Goal: Task Accomplishment & Management: Complete application form

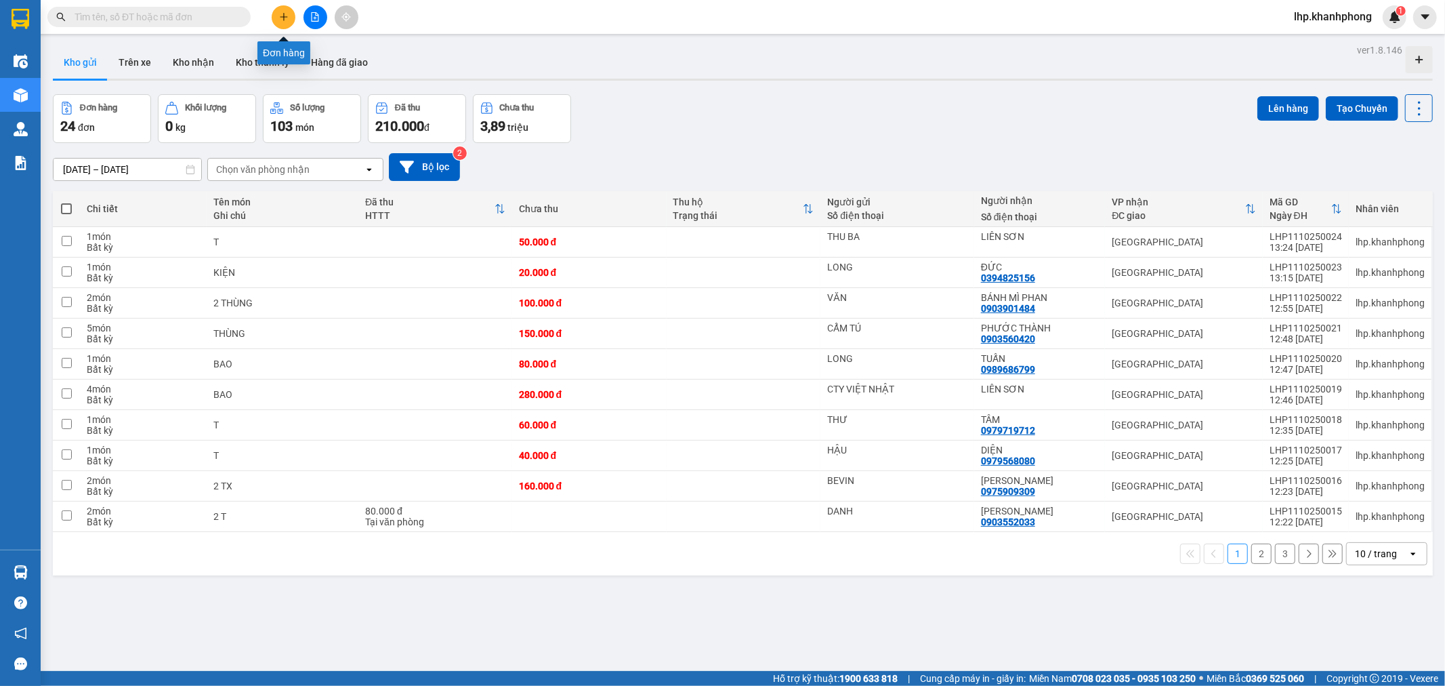
click at [278, 15] on button at bounding box center [284, 17] width 24 height 24
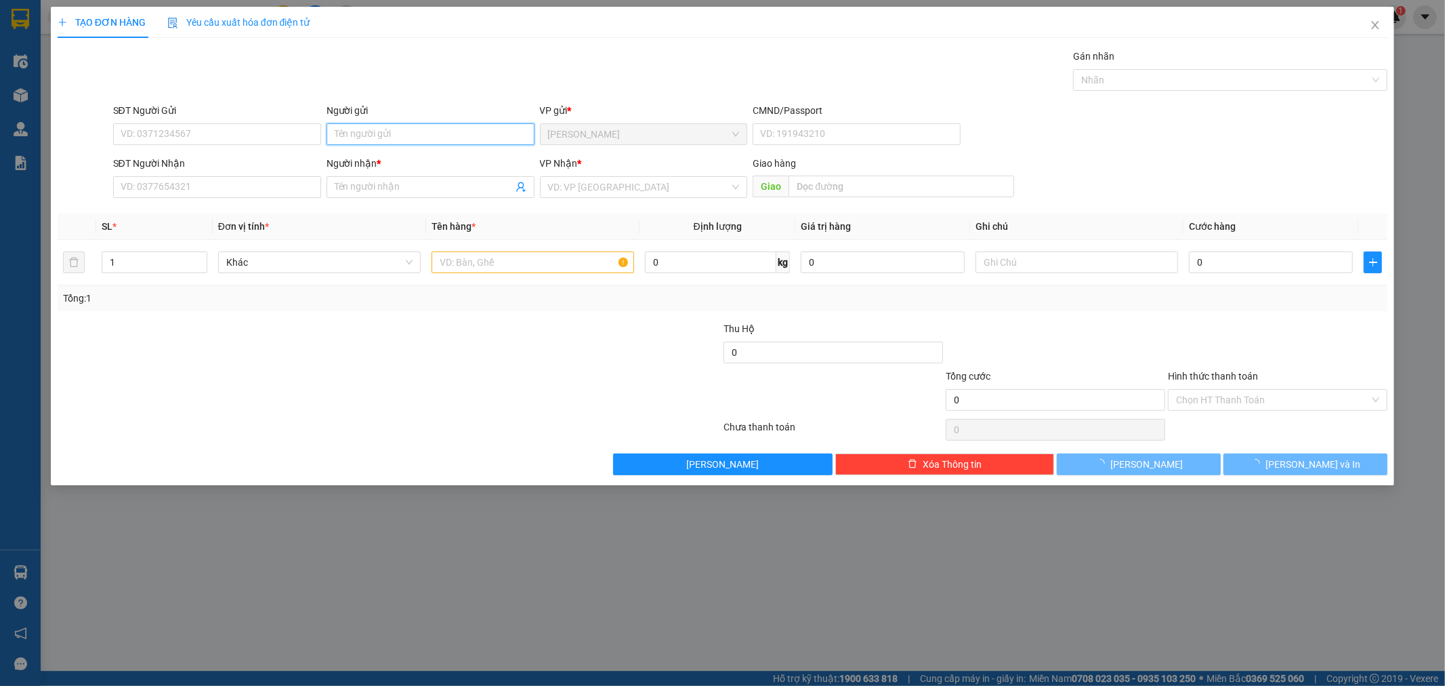
click at [421, 132] on input "Người gửi" at bounding box center [431, 134] width 208 height 22
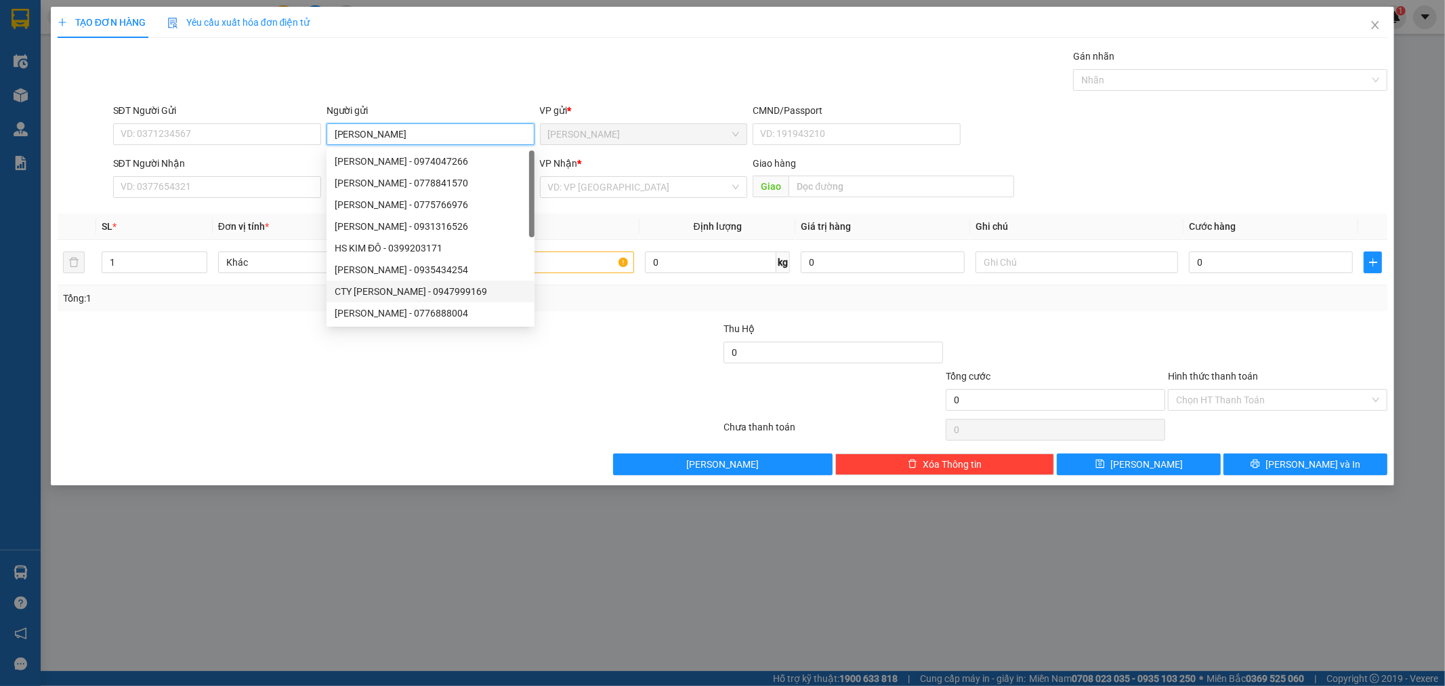
type input "[PERSON_NAME]"
click at [306, 516] on div "TẠO ĐƠN HÀNG Yêu cầu xuất hóa đơn điện tử Transit Pickup Surcharge Ids Transit …" at bounding box center [722, 343] width 1445 height 686
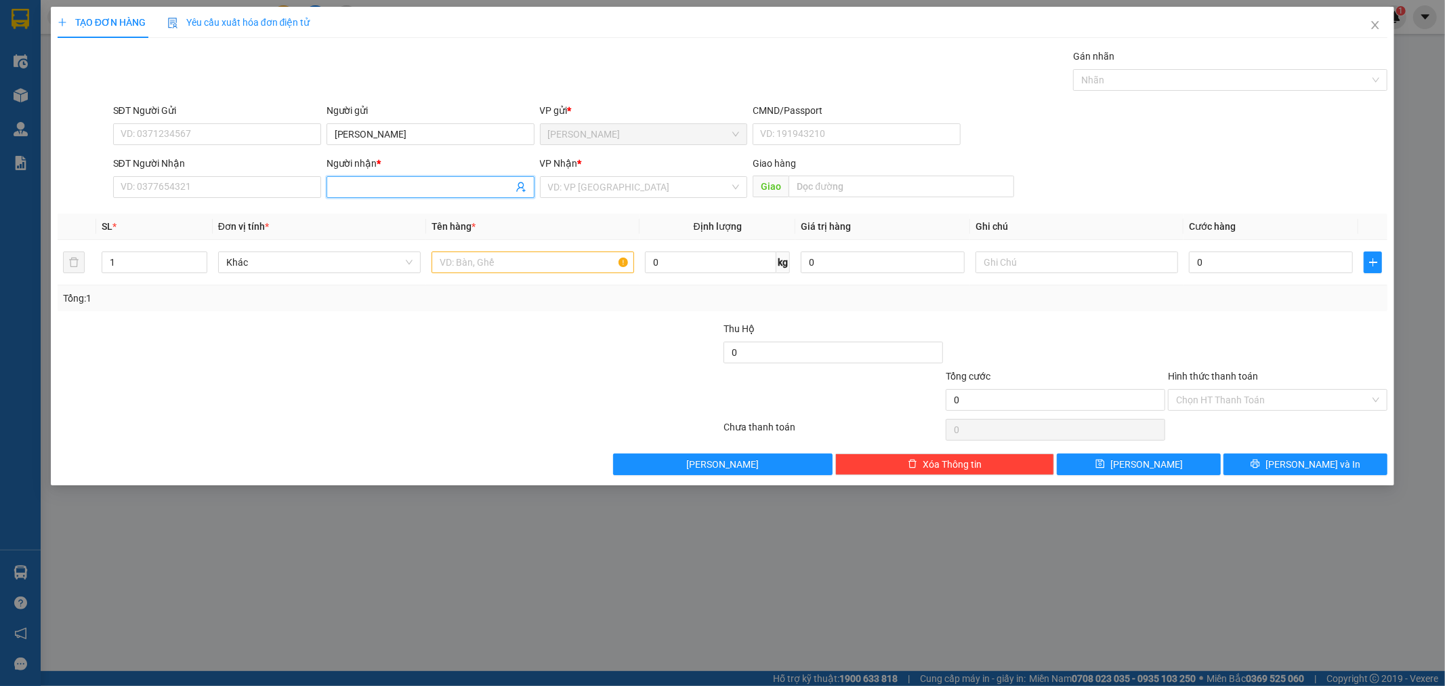
click at [350, 199] on div "Người nhận * Tên người nhận" at bounding box center [431, 179] width 208 height 47
type input "HỮU DANH"
drag, startPoint x: 138, startPoint y: 255, endPoint x: 62, endPoint y: 285, distance: 81.5
click at [62, 283] on tr "1 Khác 0 kg 0 0" at bounding box center [723, 262] width 1331 height 45
type input "3"
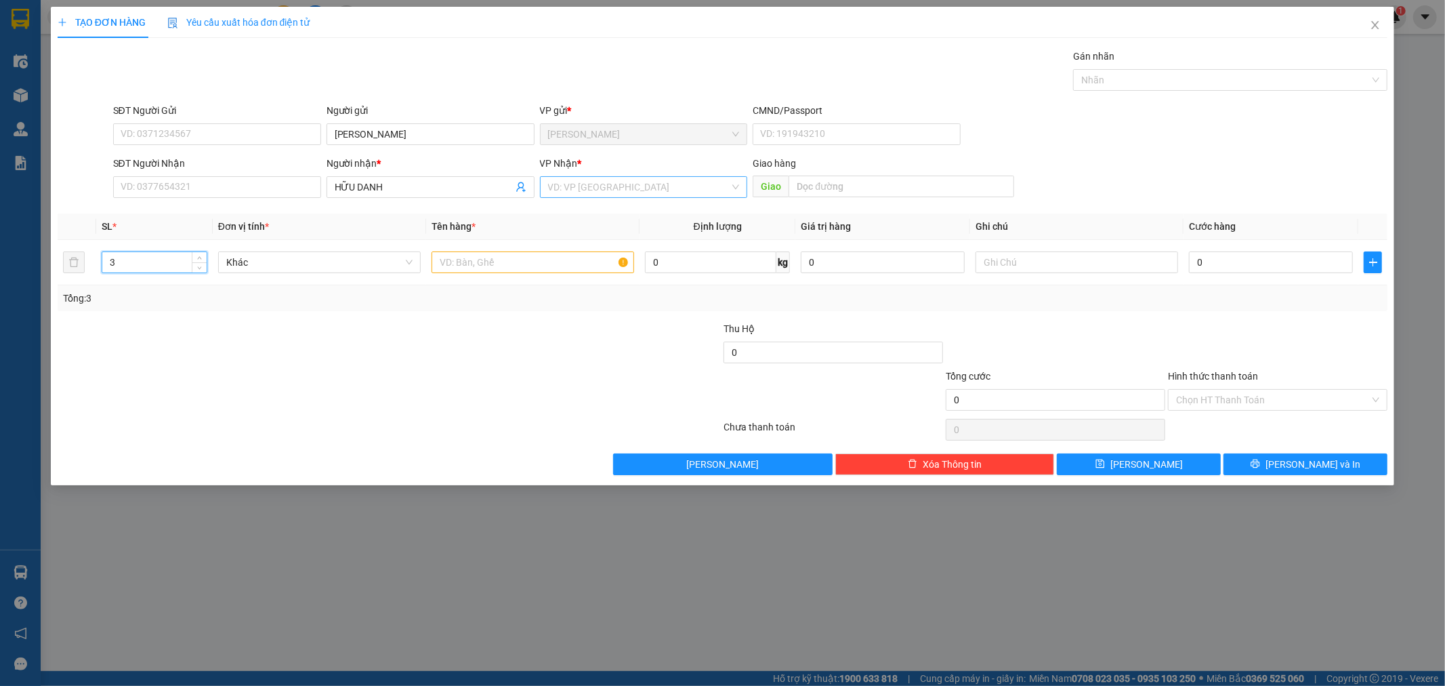
click at [554, 192] on input "search" at bounding box center [639, 187] width 182 height 20
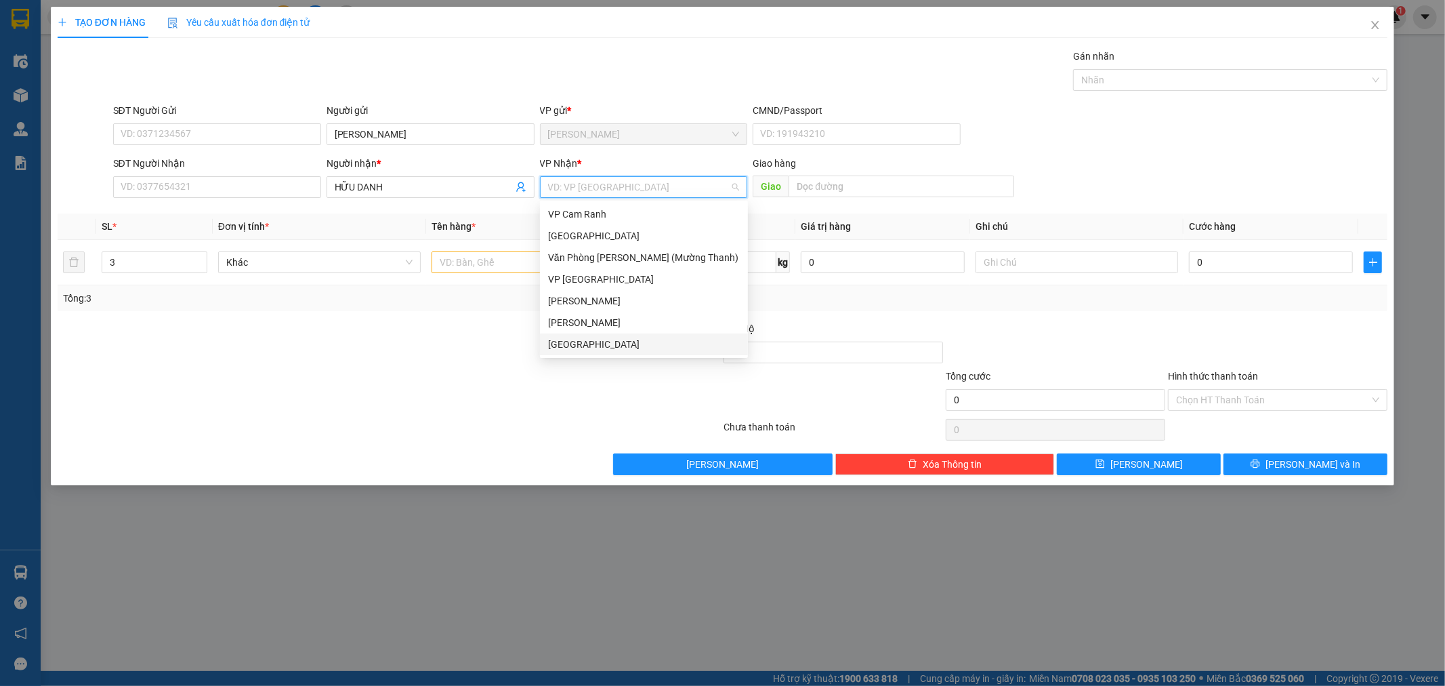
click at [591, 341] on div "[GEOGRAPHIC_DATA]" at bounding box center [644, 344] width 192 height 15
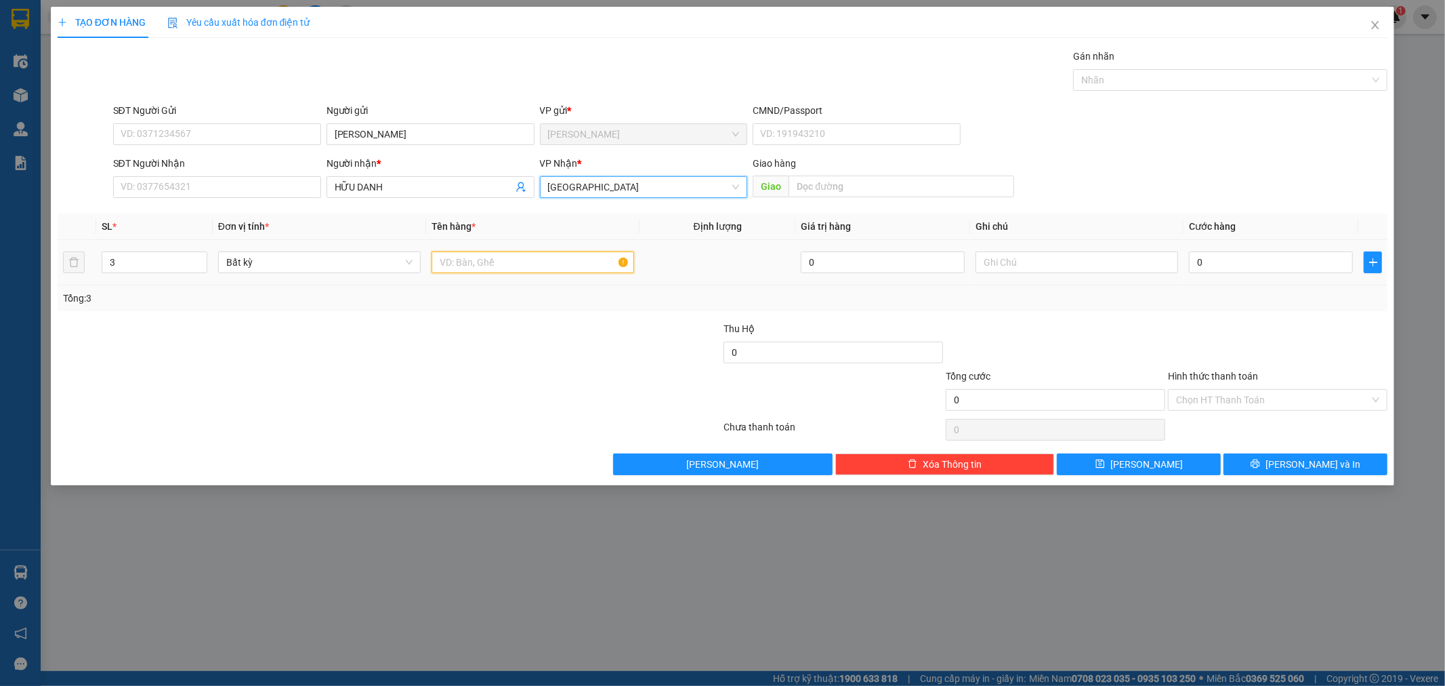
click at [499, 263] on input "text" at bounding box center [533, 262] width 203 height 22
type input "2 BAO+CUỘN"
click at [1235, 262] on input "0" at bounding box center [1271, 262] width 164 height 22
type input "1"
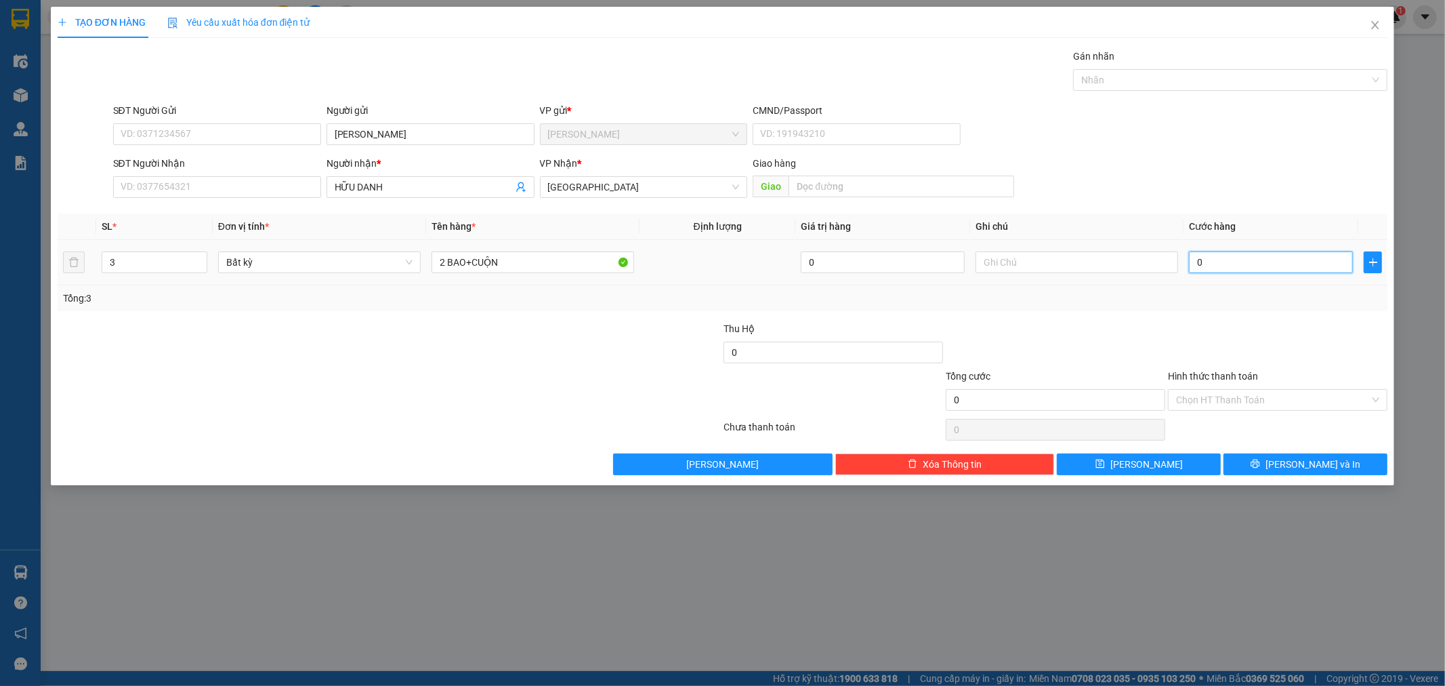
type input "1"
type input "12"
type input "120"
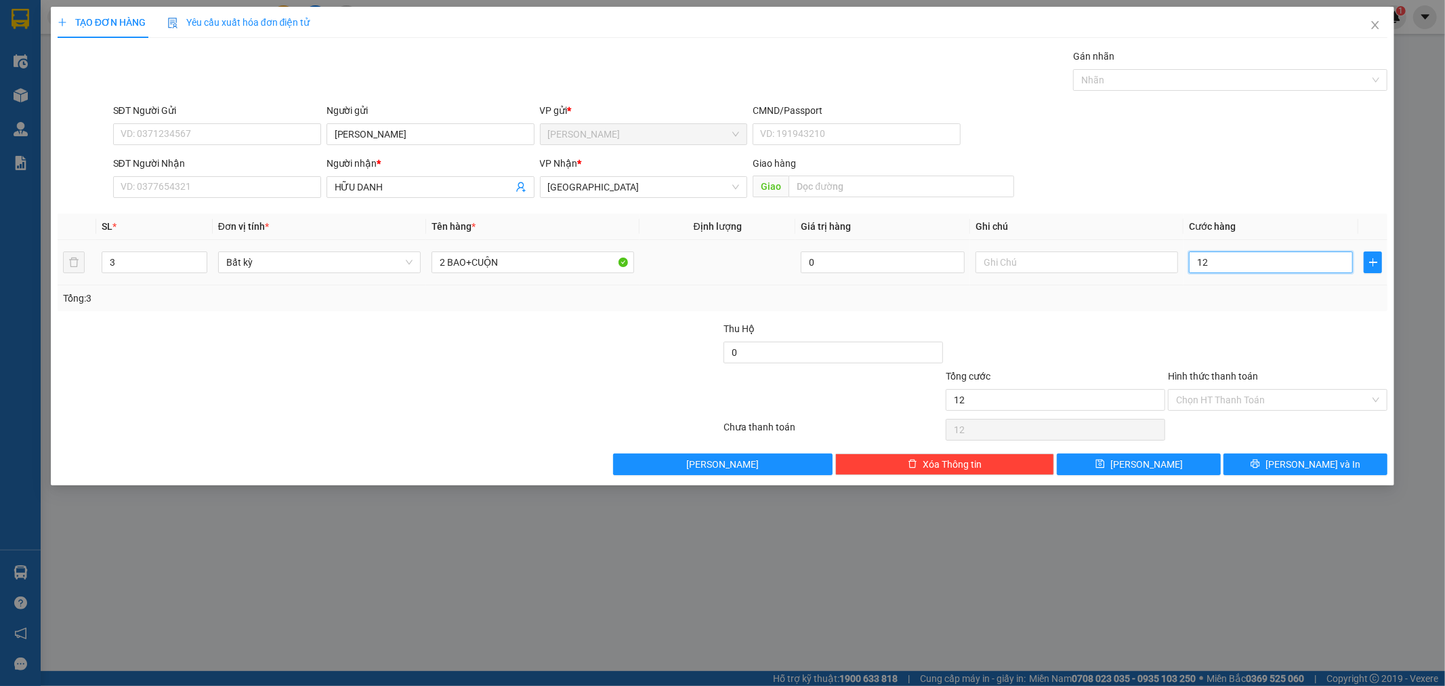
type input "120"
type input "120.000"
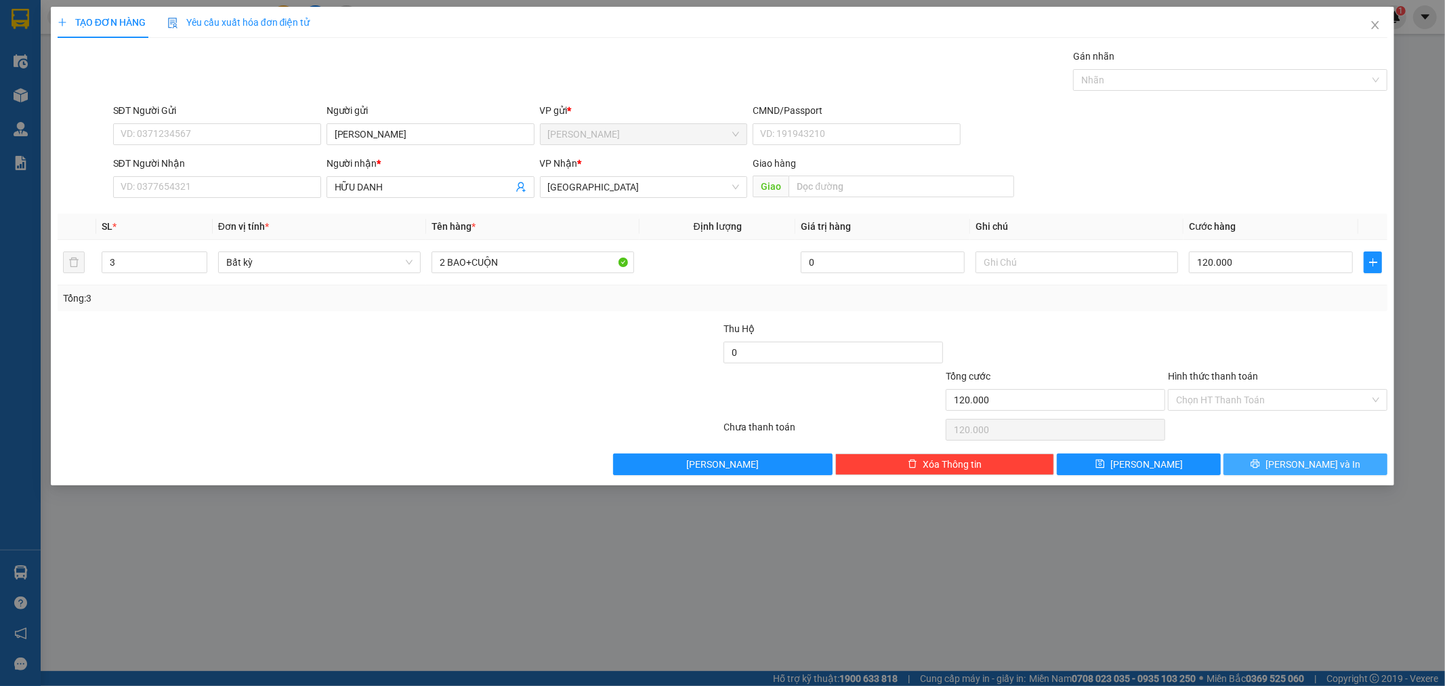
click at [1329, 465] on span "[PERSON_NAME] và In" at bounding box center [1313, 464] width 95 height 15
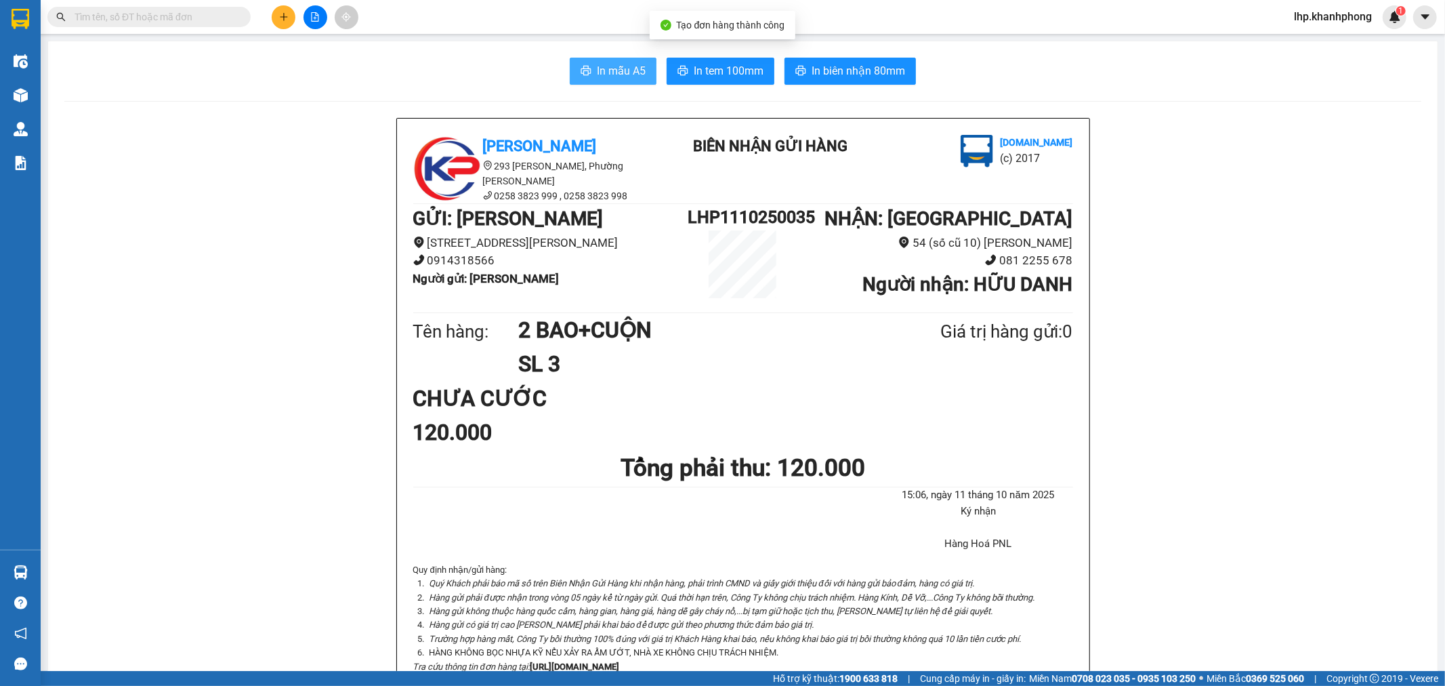
click at [587, 68] on button "In mẫu A5" at bounding box center [613, 71] width 87 height 27
click at [283, 9] on button at bounding box center [284, 17] width 24 height 24
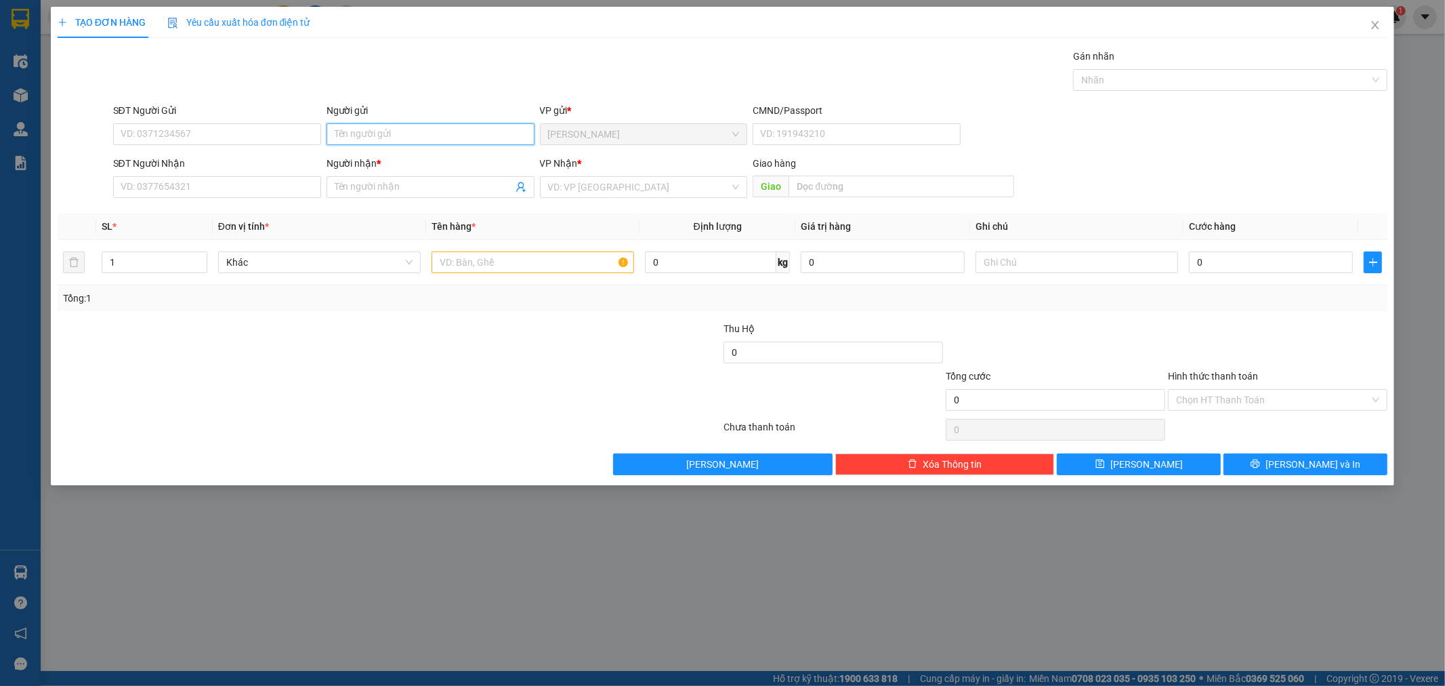
click at [376, 133] on input "Người gửi" at bounding box center [431, 134] width 208 height 22
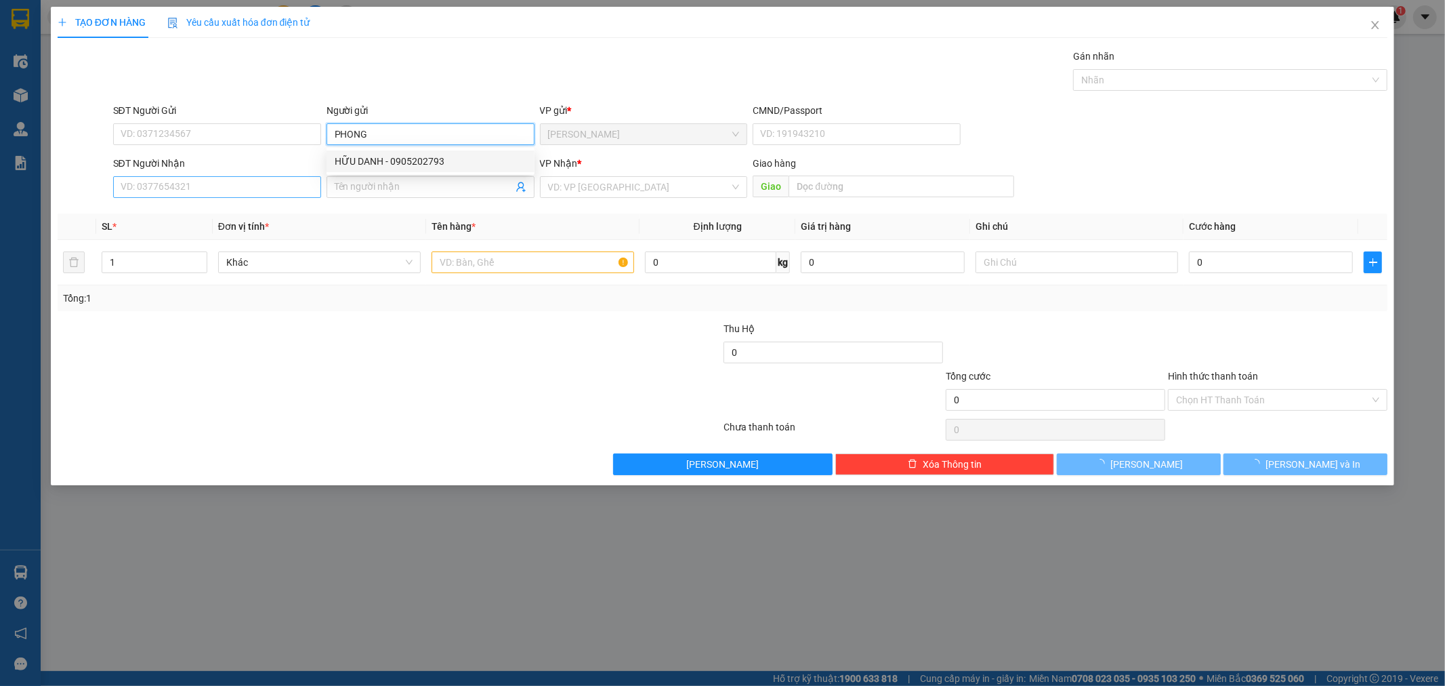
type input "PHONG"
click at [192, 188] on input "SĐT Người Nhận" at bounding box center [217, 187] width 208 height 22
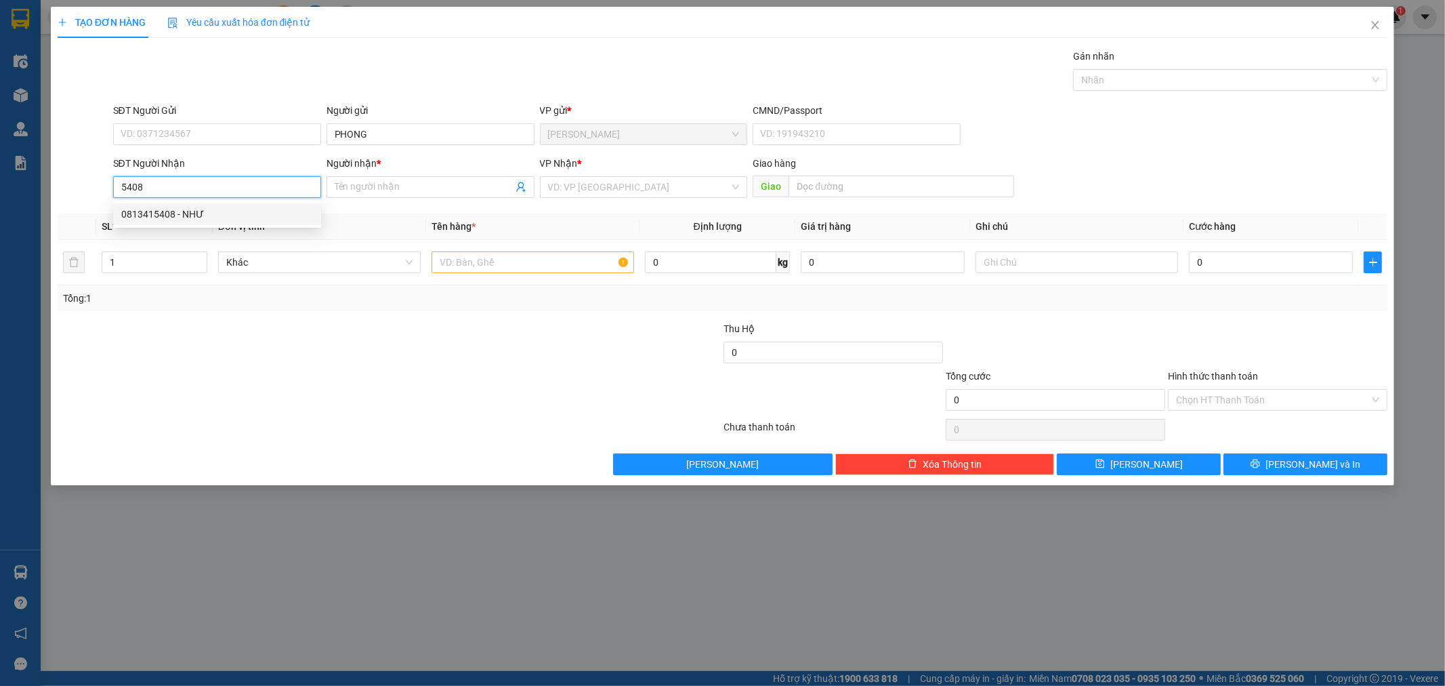
click at [238, 219] on div "0813415408 - NHƯ" at bounding box center [217, 214] width 192 height 15
type input "0813415408"
type input "NHƯ"
type input "0813415408"
click at [512, 260] on input "text" at bounding box center [533, 262] width 203 height 22
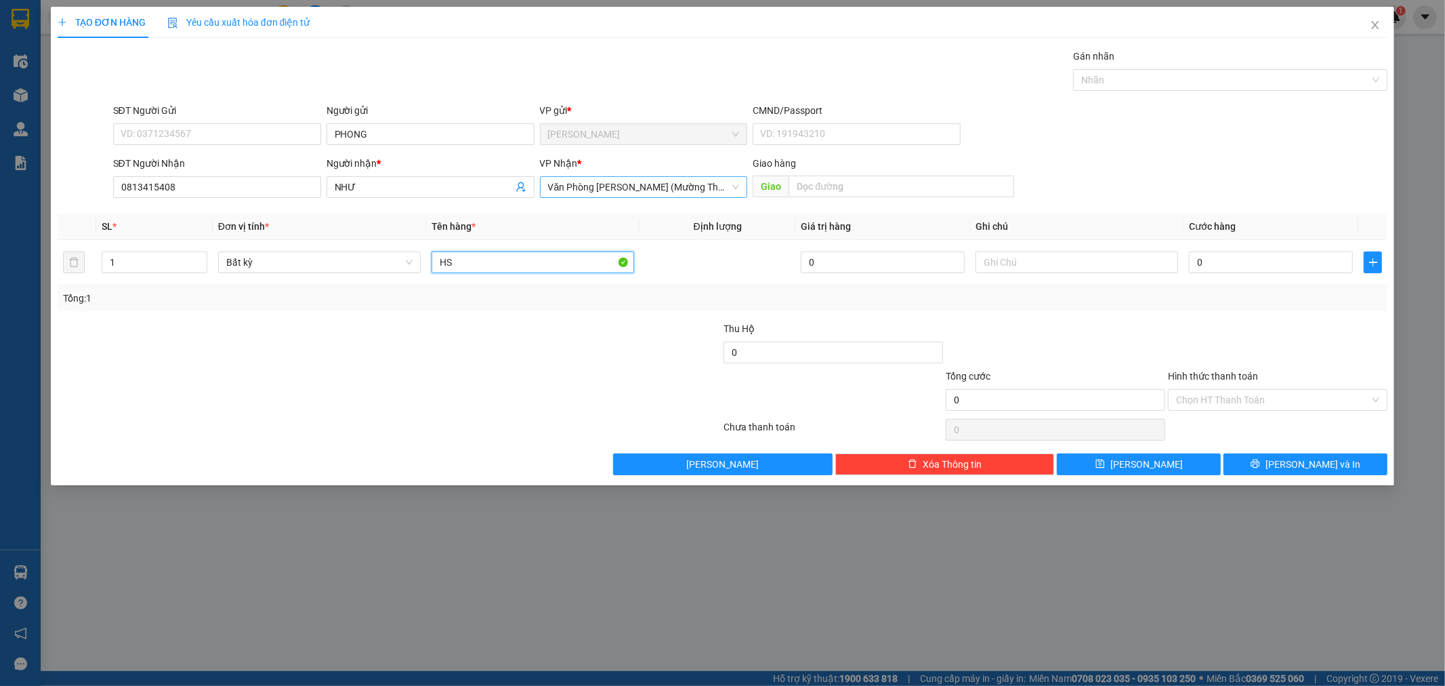
click at [600, 190] on span "Văn Phòng [PERSON_NAME] (Mường Thanh)" at bounding box center [644, 187] width 192 height 20
type input "HS"
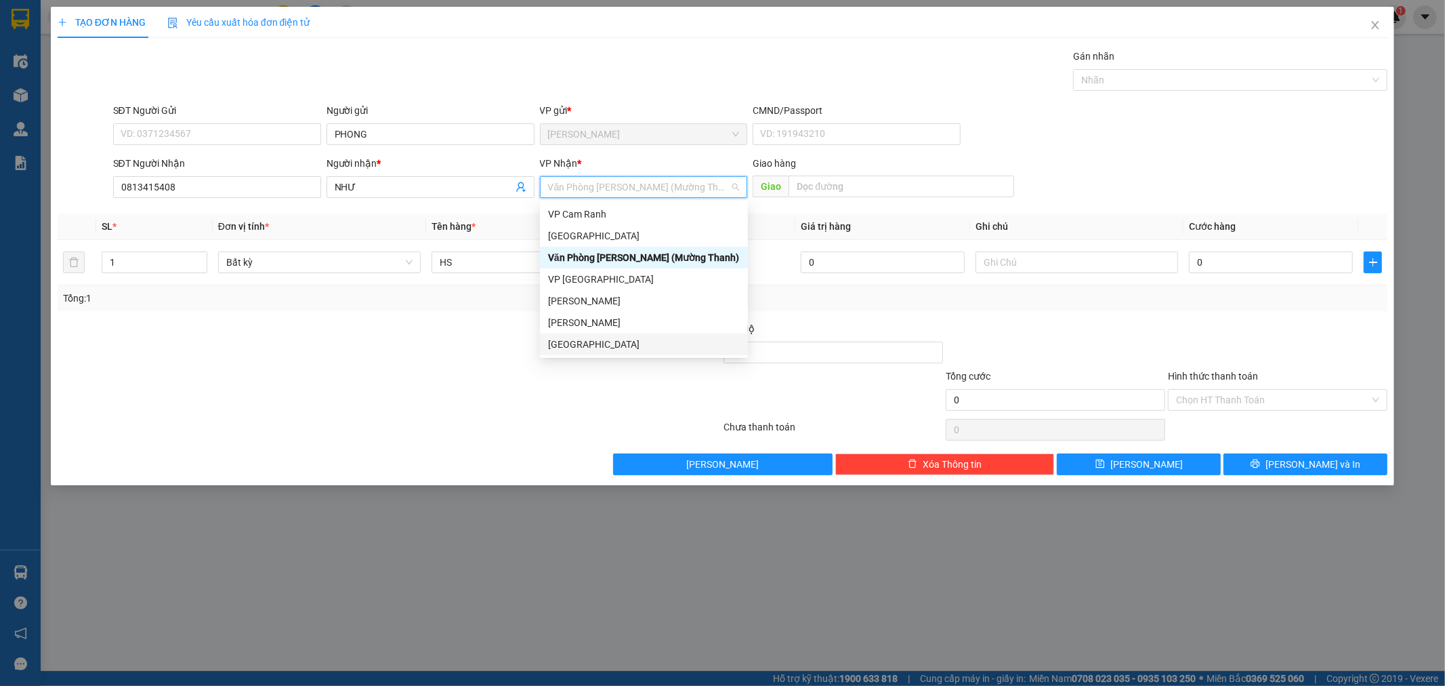
click at [613, 347] on div "[GEOGRAPHIC_DATA]" at bounding box center [644, 344] width 192 height 15
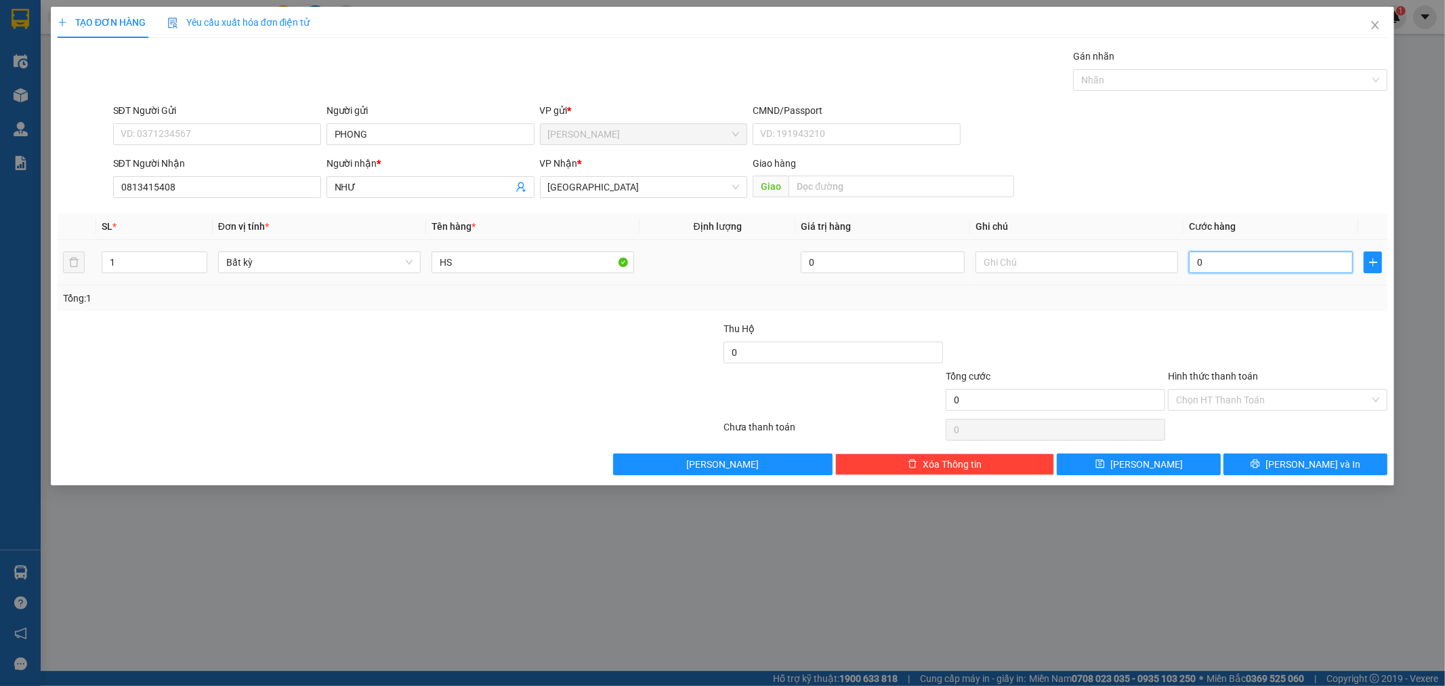
click at [1290, 259] on input "0" at bounding box center [1271, 262] width 164 height 22
type input "2"
type input "20"
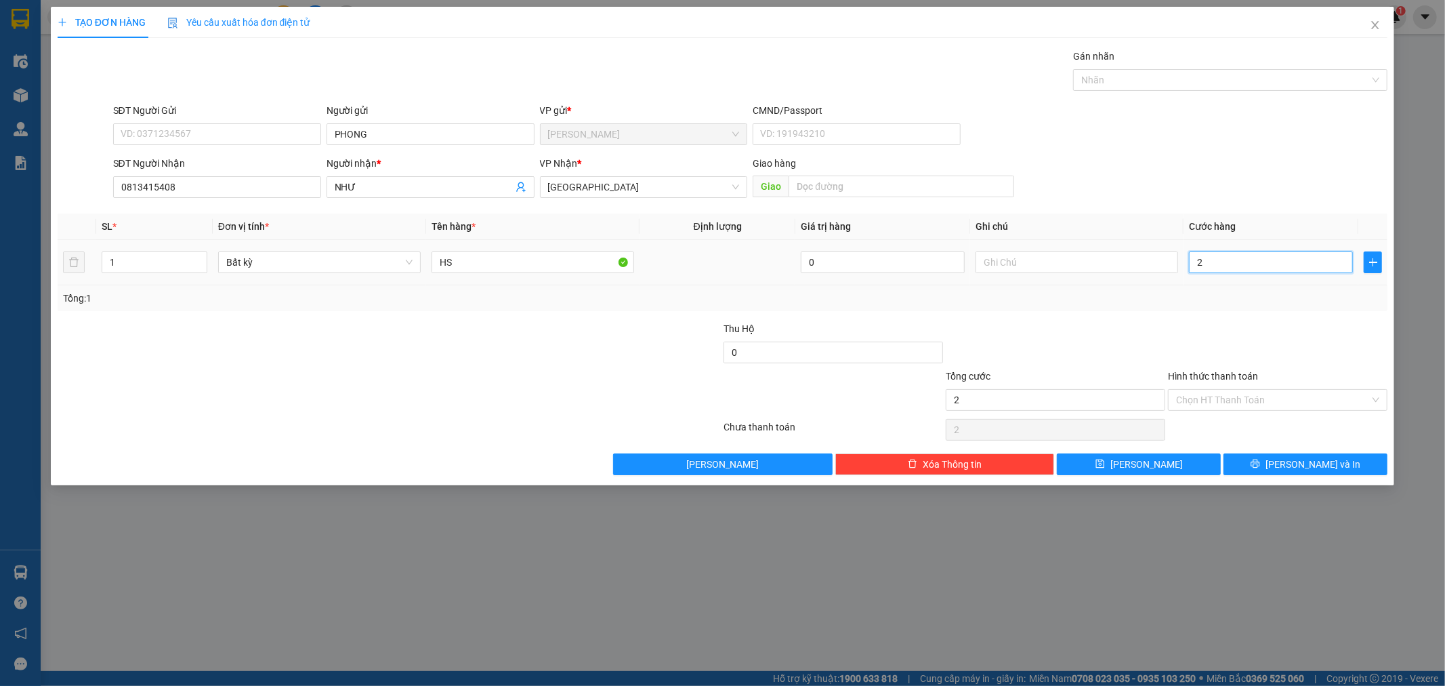
type input "20"
type input "20.000"
click at [1260, 398] on input "Hình thức thanh toán" at bounding box center [1273, 400] width 194 height 20
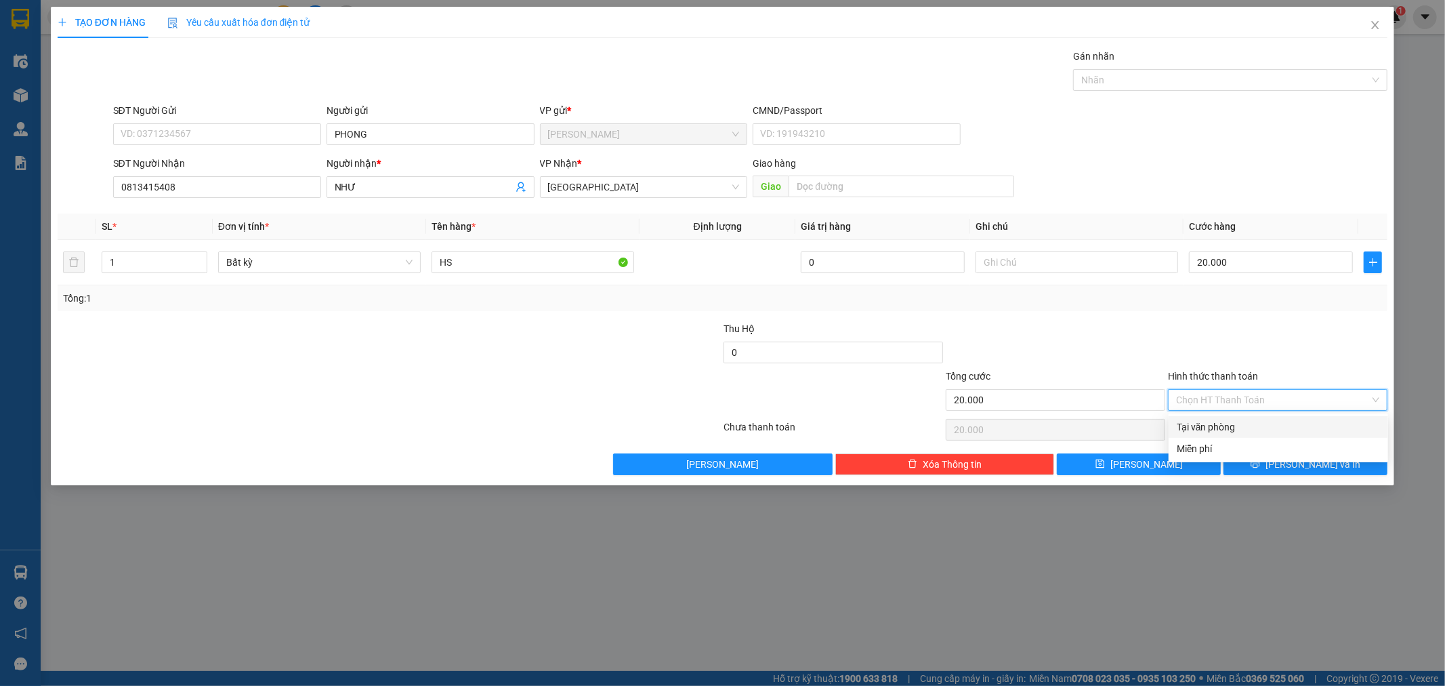
click at [1251, 420] on div "Tại văn phòng" at bounding box center [1278, 426] width 203 height 15
type input "0"
click at [1281, 474] on button "[PERSON_NAME] và In" at bounding box center [1306, 464] width 164 height 22
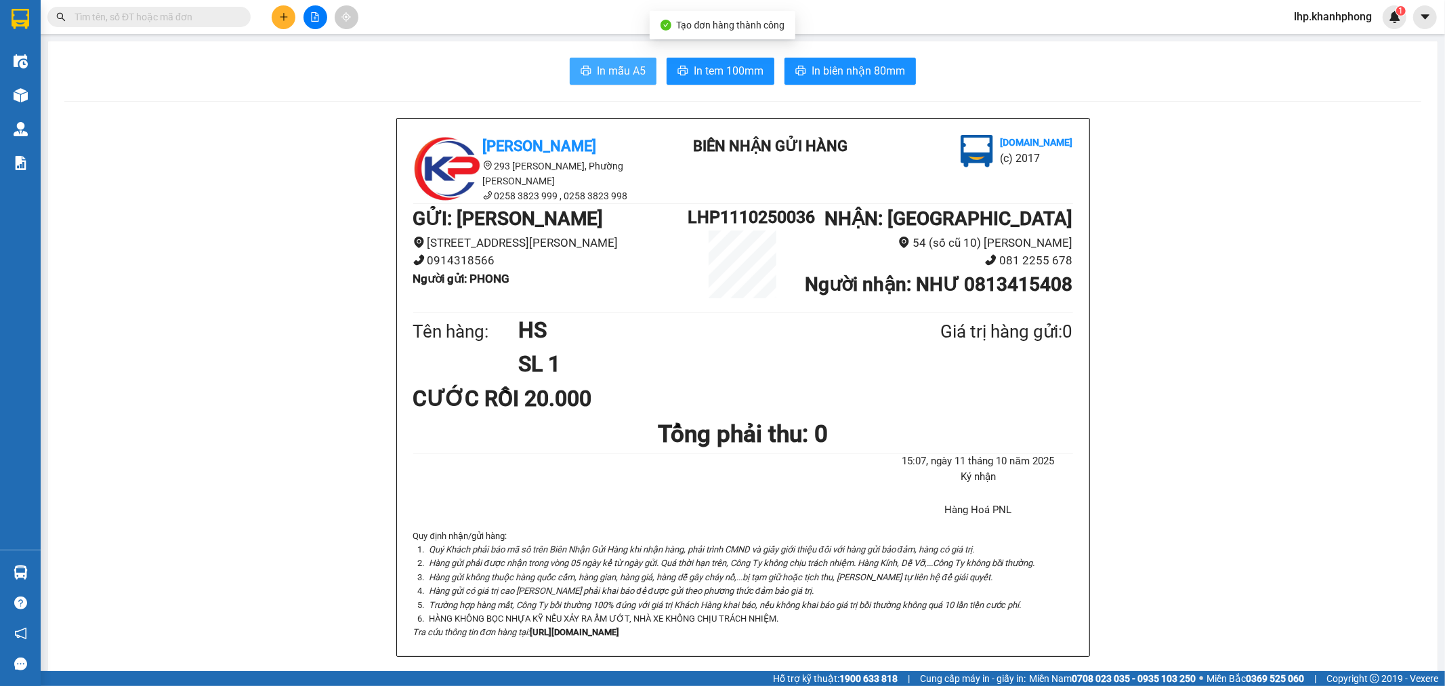
click at [624, 76] on span "In mẫu A5" at bounding box center [621, 70] width 49 height 17
click at [288, 18] on icon "plus" at bounding box center [283, 16] width 9 height 9
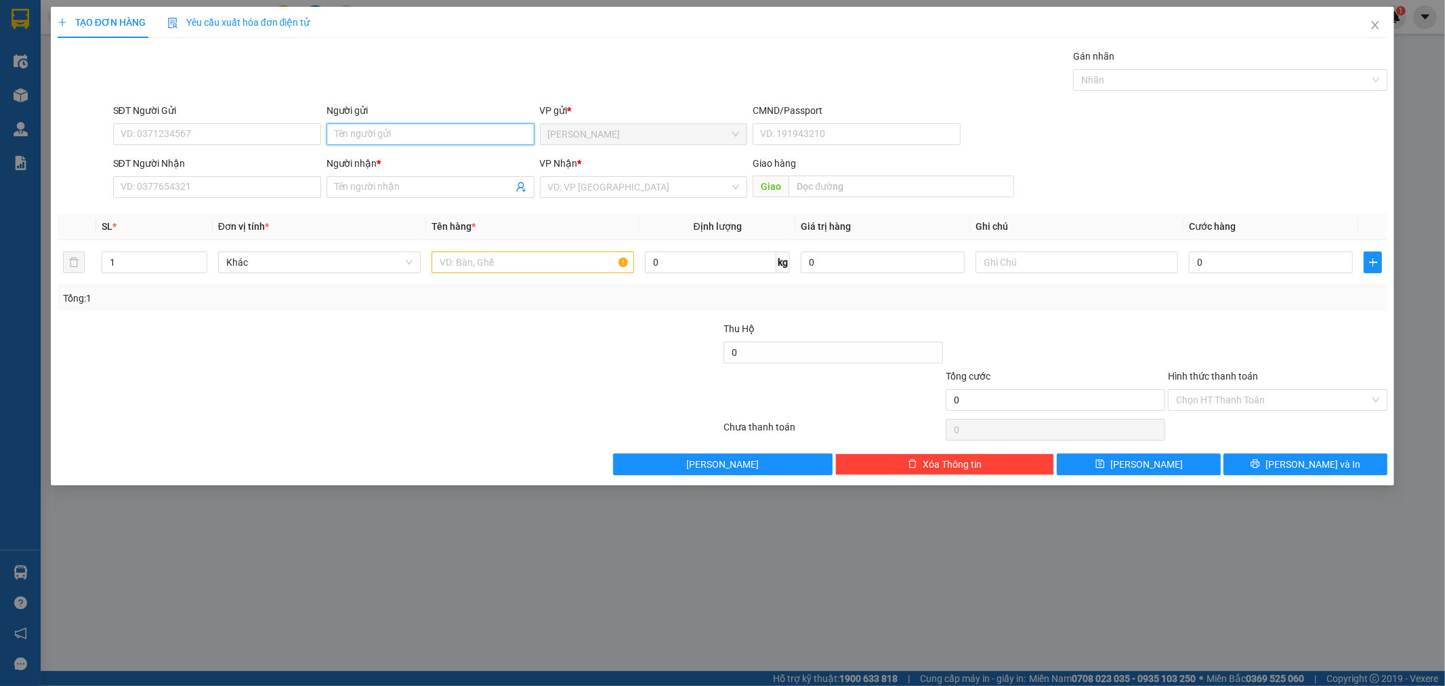
click at [386, 136] on input "Người gửi" at bounding box center [431, 134] width 208 height 22
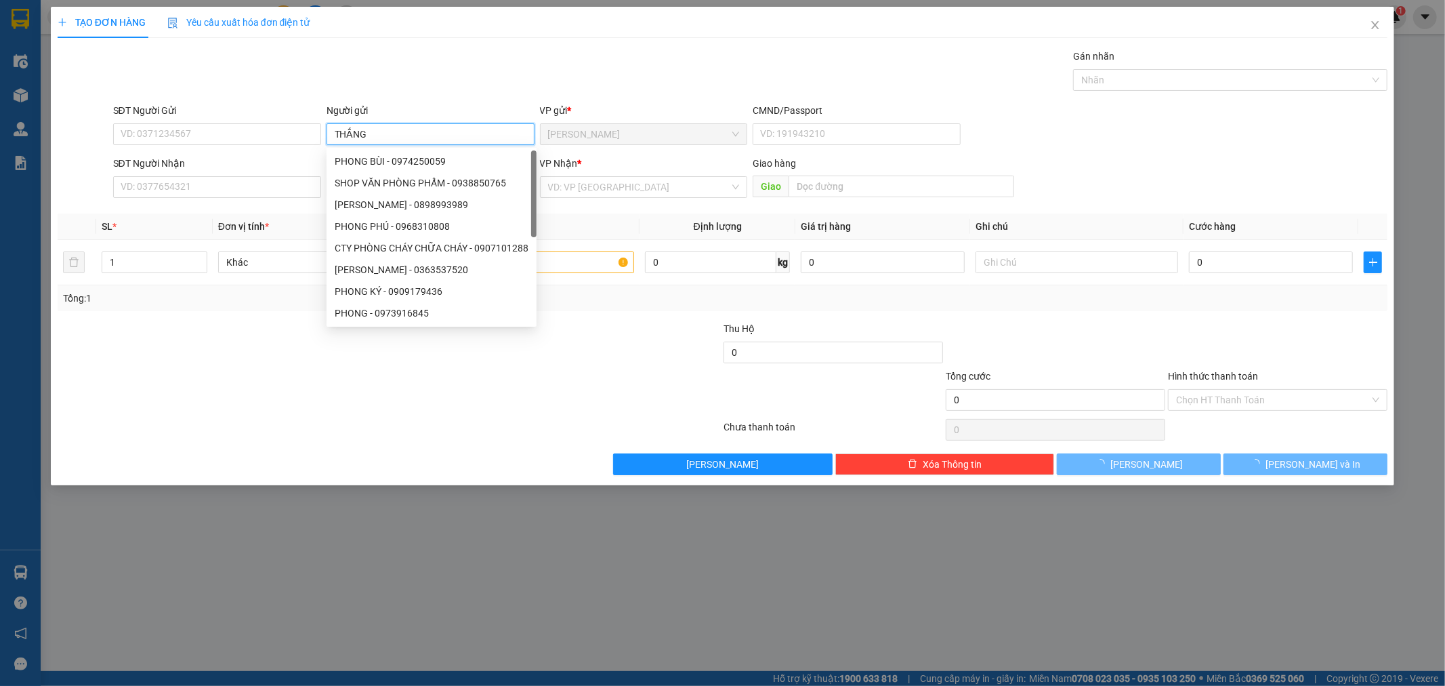
type input "THẮNG"
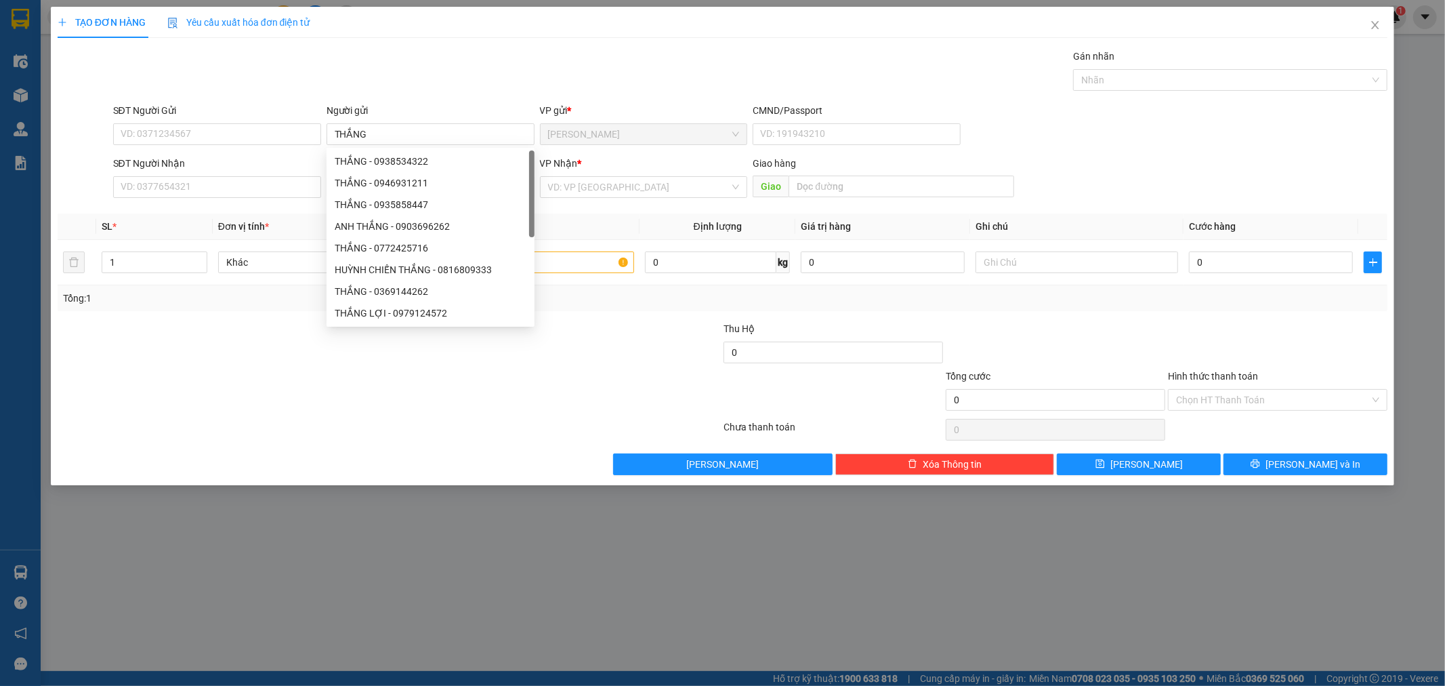
click at [192, 175] on div "SĐT Người Nhận" at bounding box center [217, 166] width 208 height 20
click at [191, 184] on input "SĐT Người Nhận" at bounding box center [217, 187] width 208 height 22
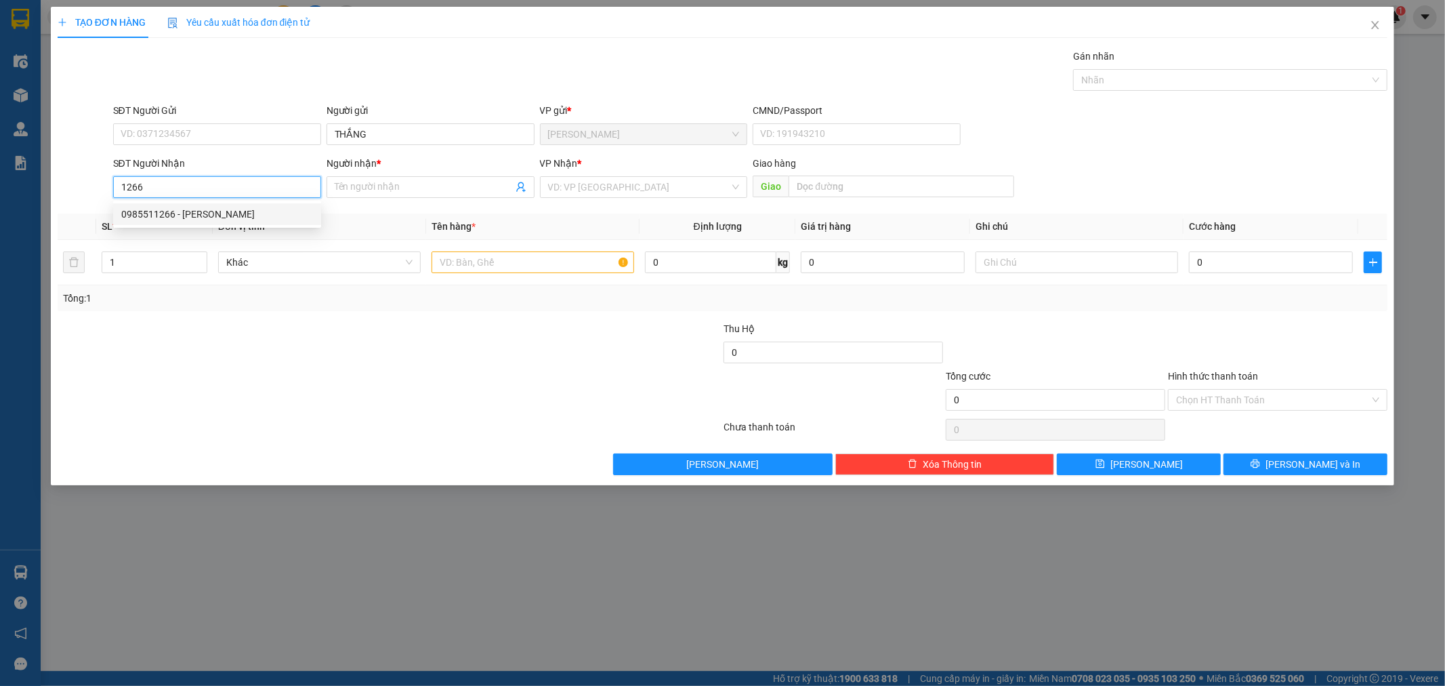
click at [187, 210] on div "0985511266 - [PERSON_NAME]" at bounding box center [217, 214] width 192 height 15
type input "0985511266"
type input "[PERSON_NAME]"
type input "0985511266"
click at [510, 265] on input "text" at bounding box center [533, 262] width 203 height 22
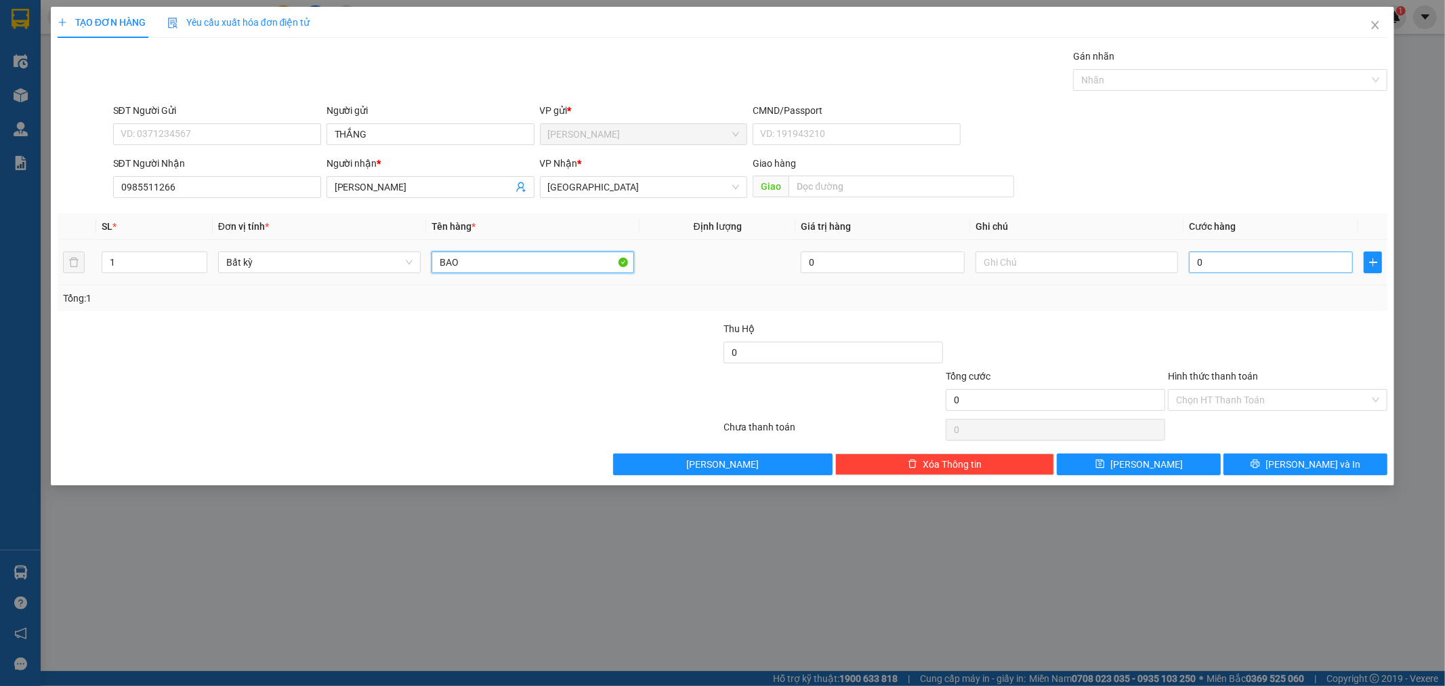
type input "BAO"
click at [1215, 262] on input "0" at bounding box center [1271, 262] width 164 height 22
type input "6"
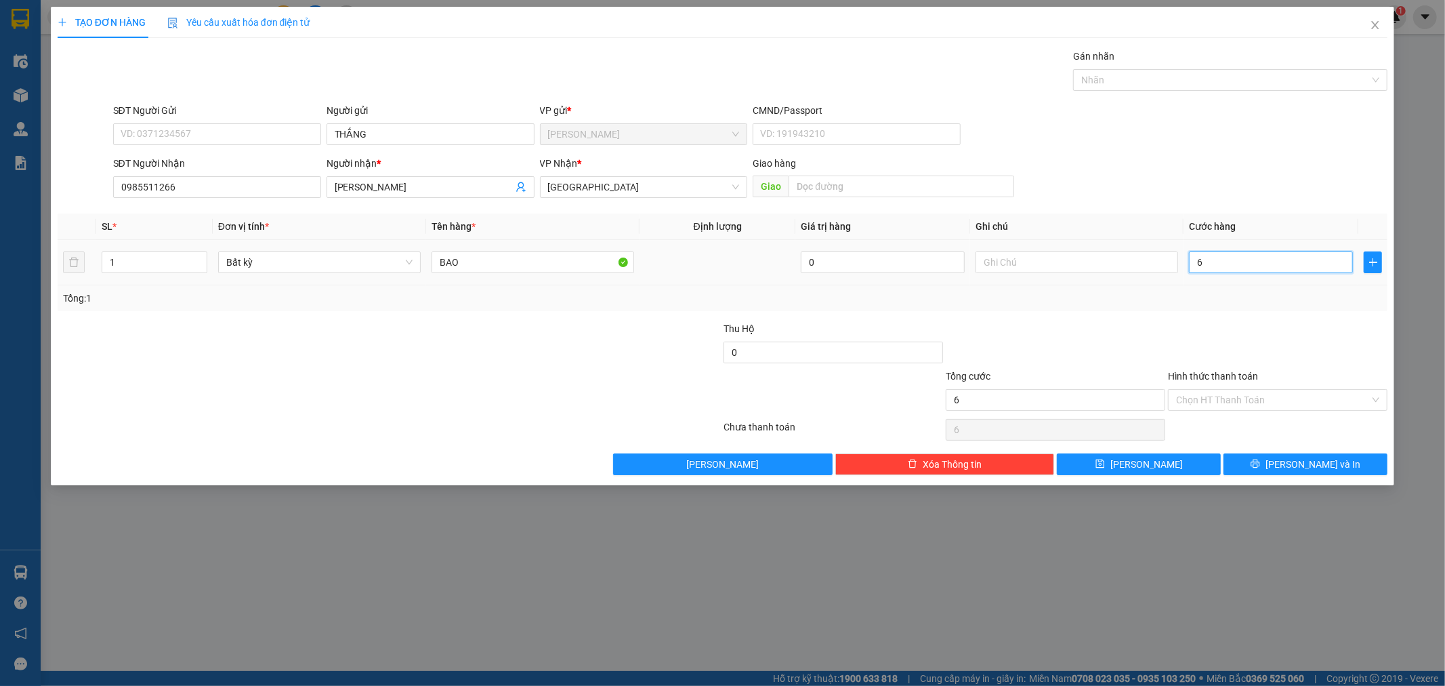
type input "60"
type input "60.000"
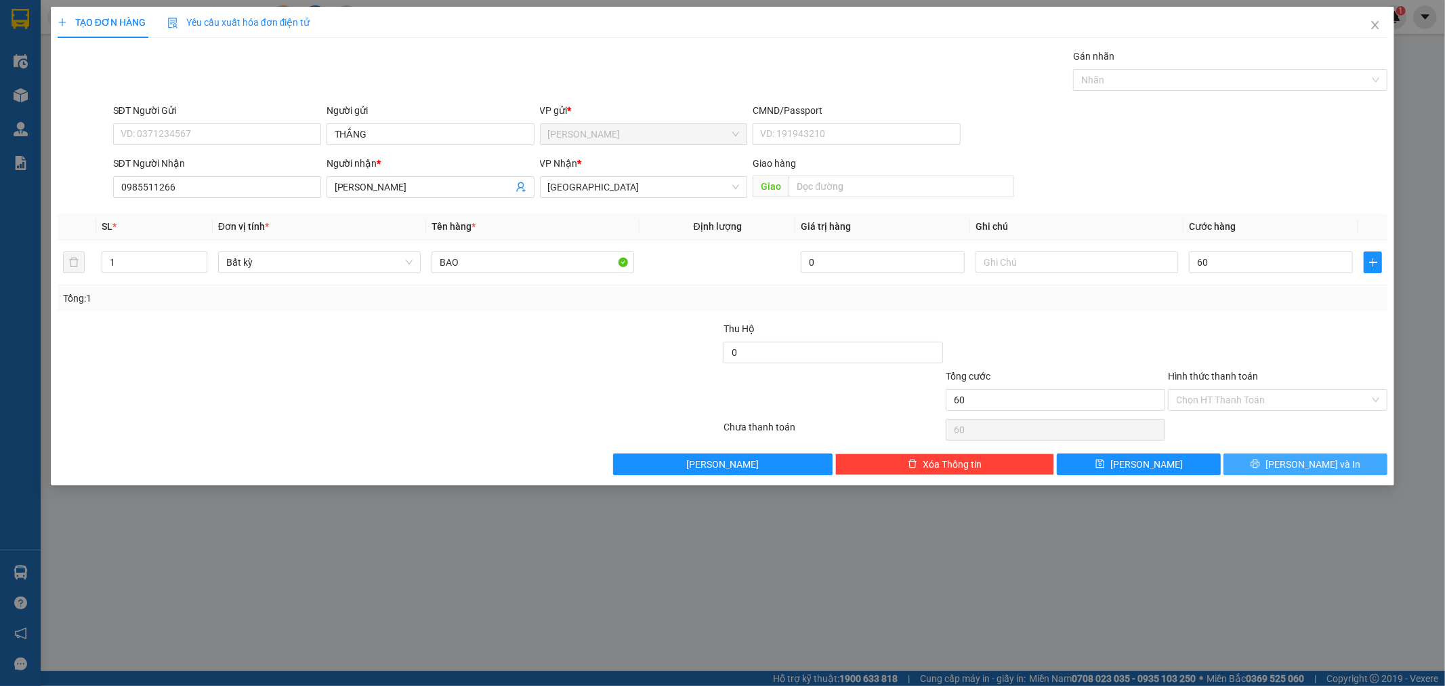
type input "60.000"
click at [1274, 463] on button "[PERSON_NAME] và In" at bounding box center [1306, 464] width 164 height 22
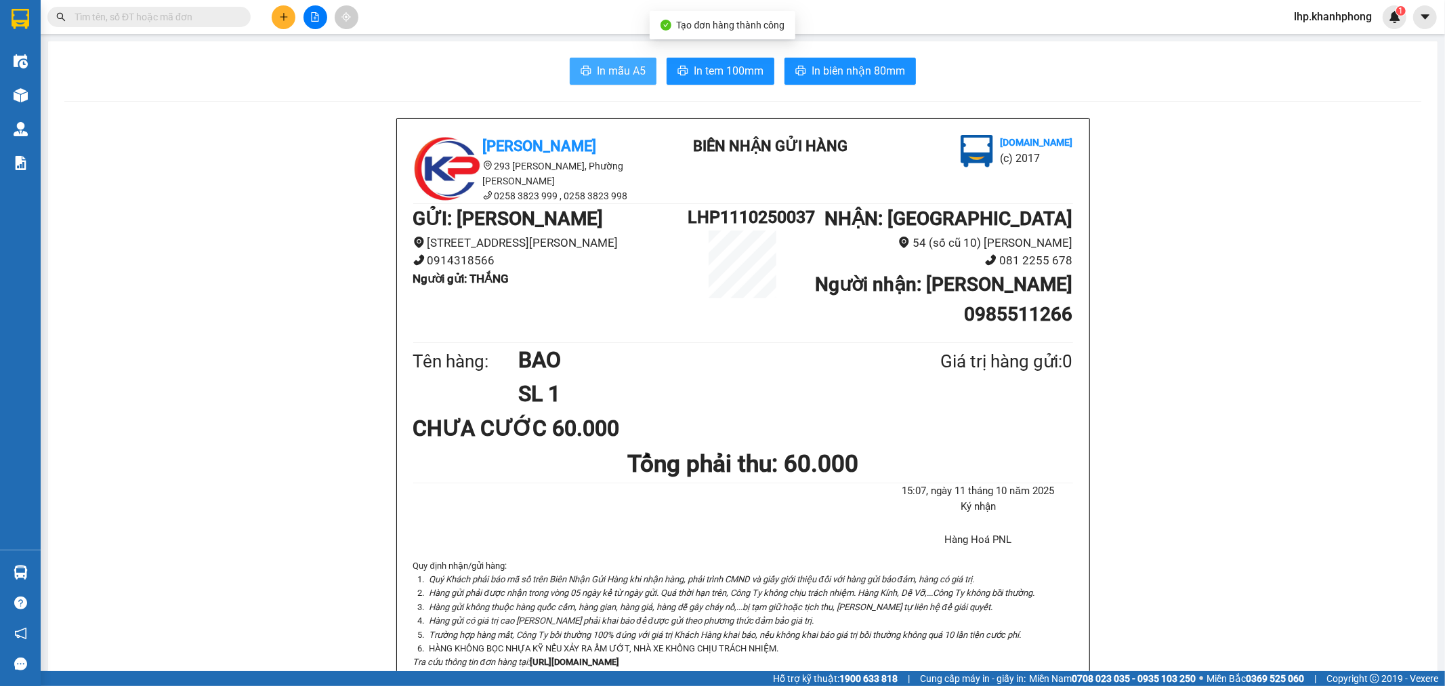
click at [604, 70] on span "In mẫu A5" at bounding box center [621, 70] width 49 height 17
click at [197, 18] on input "text" at bounding box center [155, 16] width 160 height 15
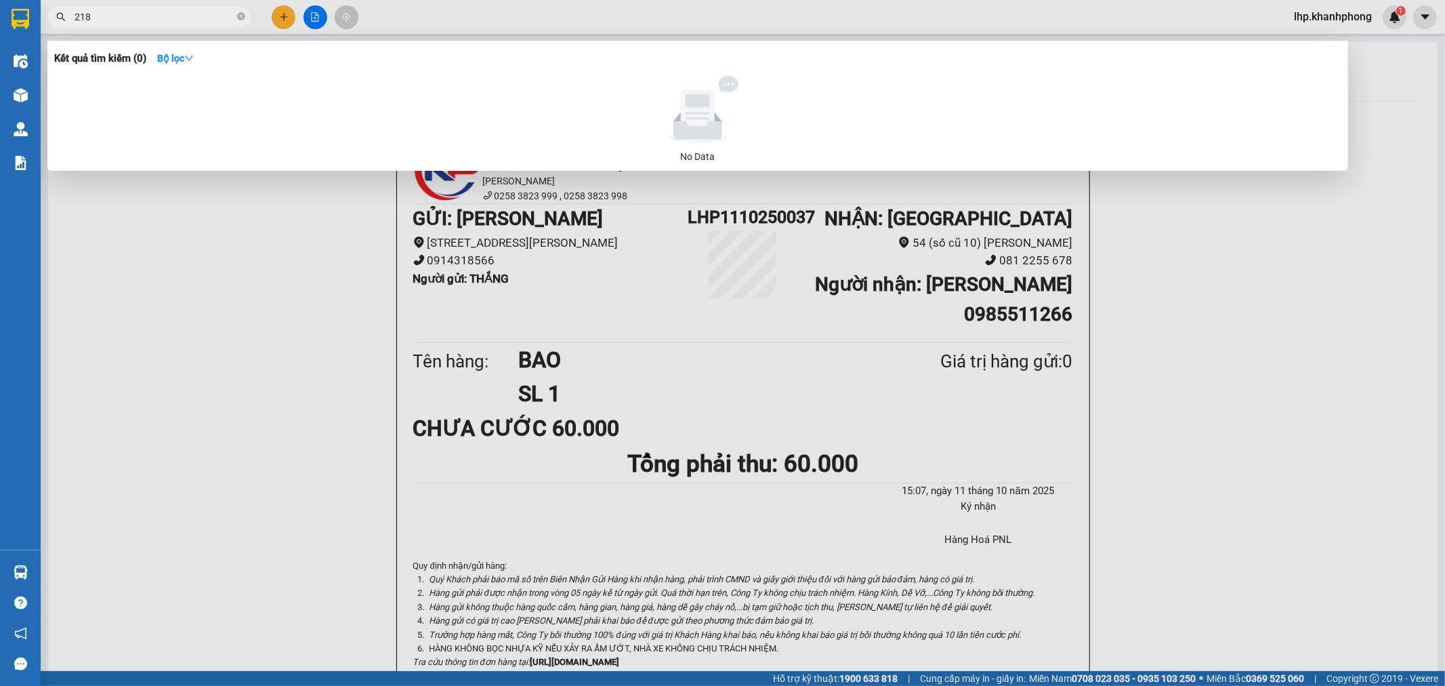
type input "2182"
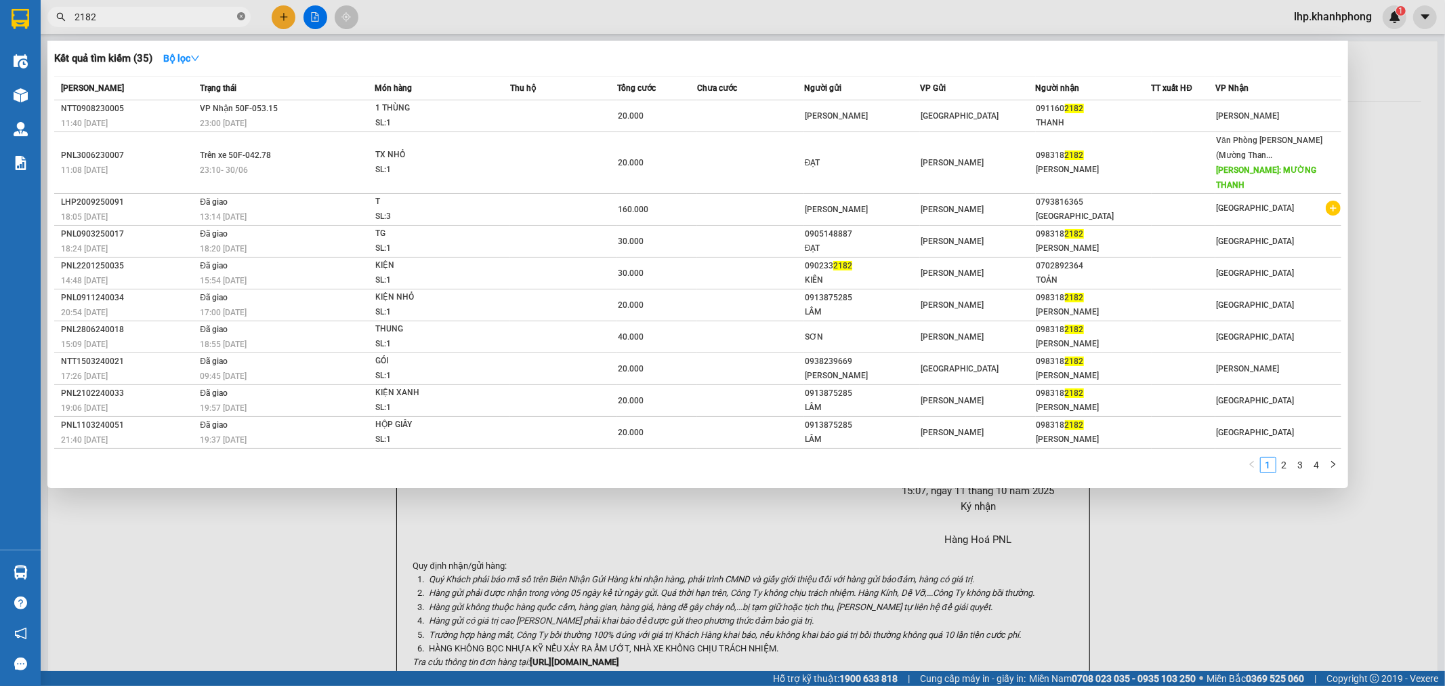
click at [245, 16] on icon "close-circle" at bounding box center [241, 16] width 8 height 8
type input "2182"
click at [240, 16] on icon "close-circle" at bounding box center [241, 16] width 8 height 8
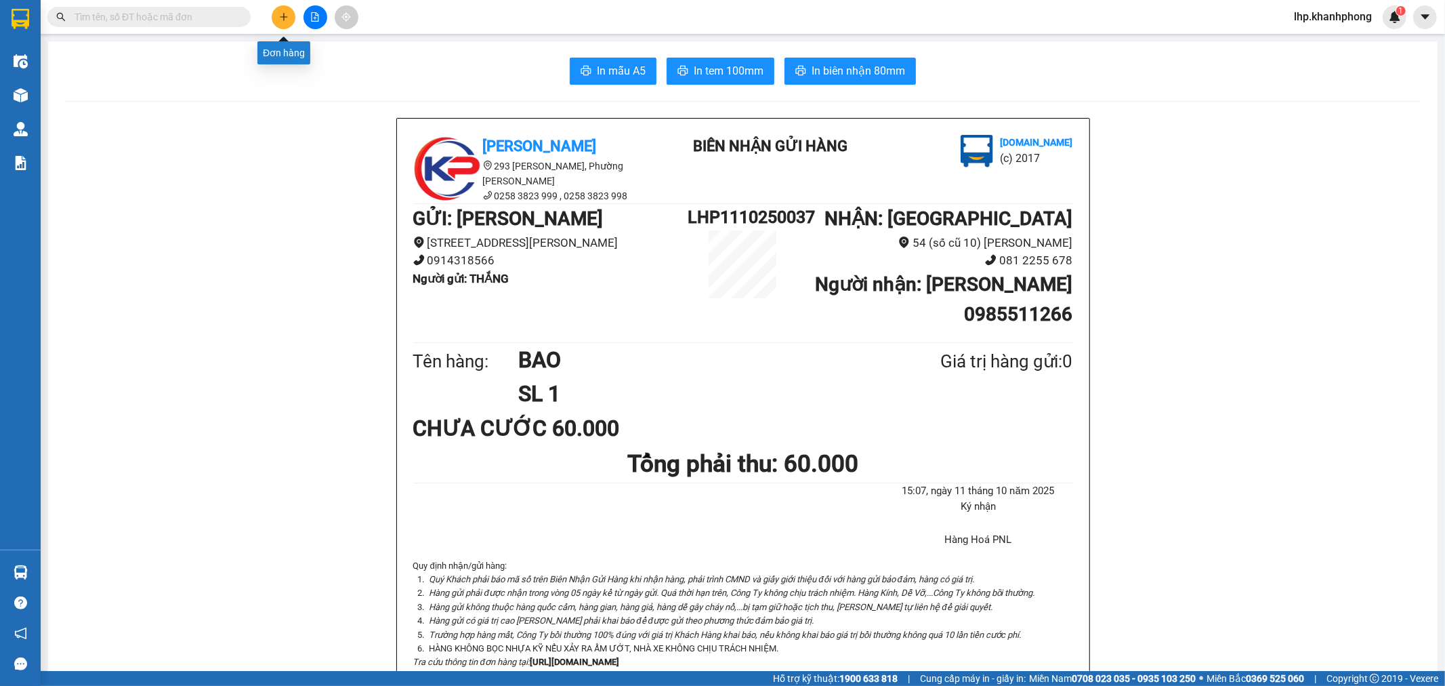
click at [281, 18] on icon "plus" at bounding box center [283, 16] width 9 height 9
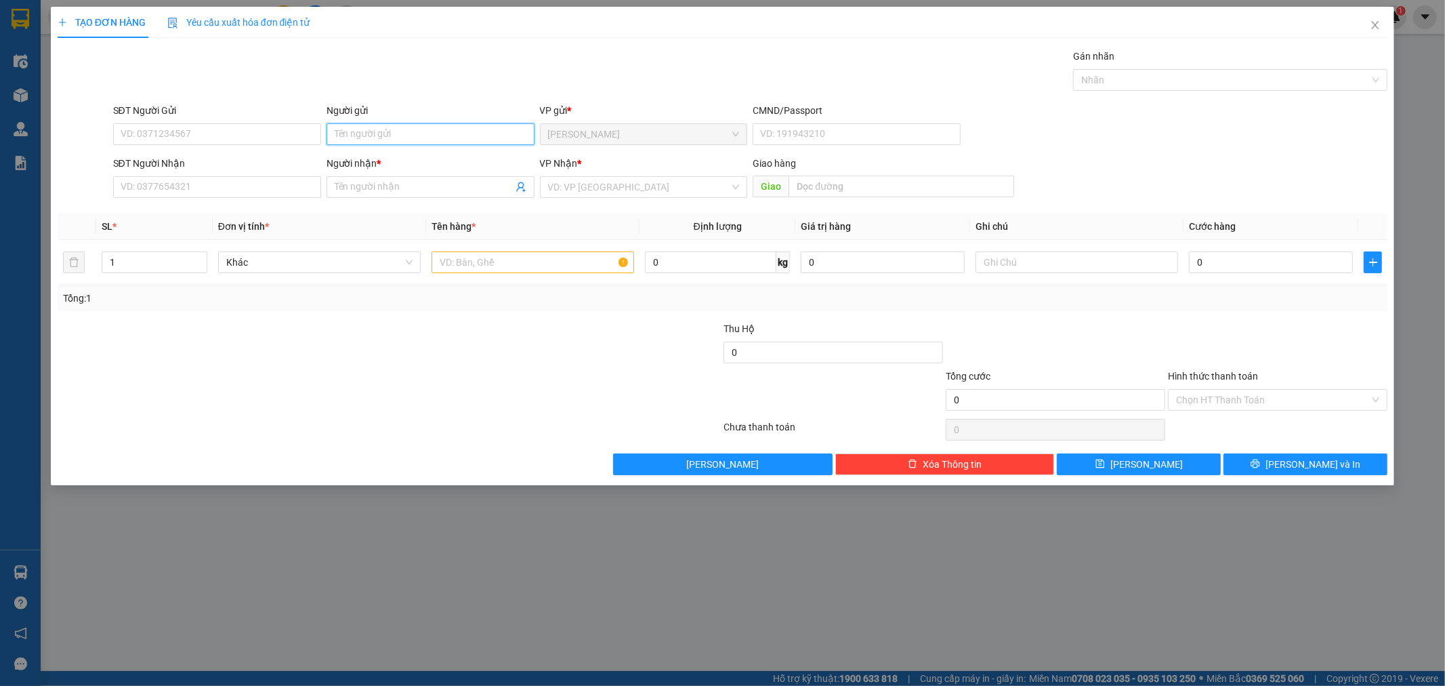
click at [371, 130] on input "Người gửi" at bounding box center [431, 134] width 208 height 22
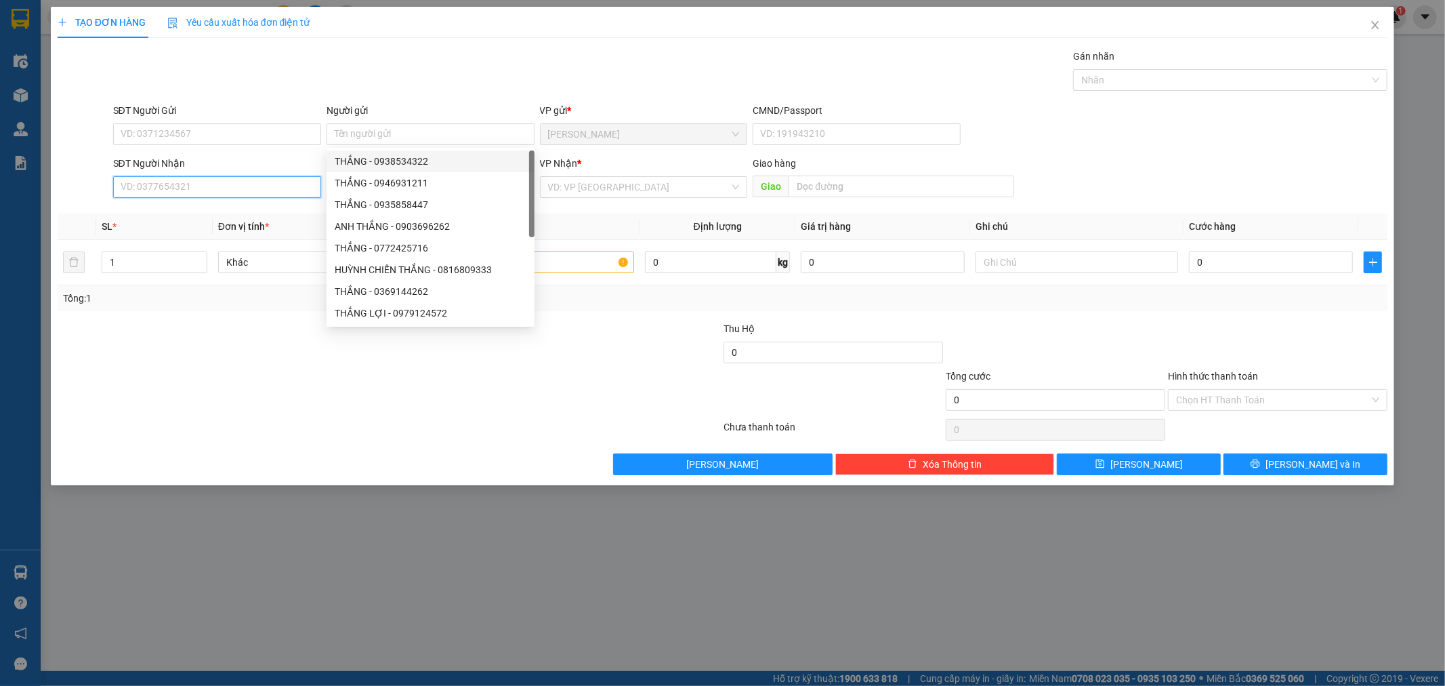
click at [170, 191] on input "SĐT Người Nhận" at bounding box center [217, 187] width 208 height 22
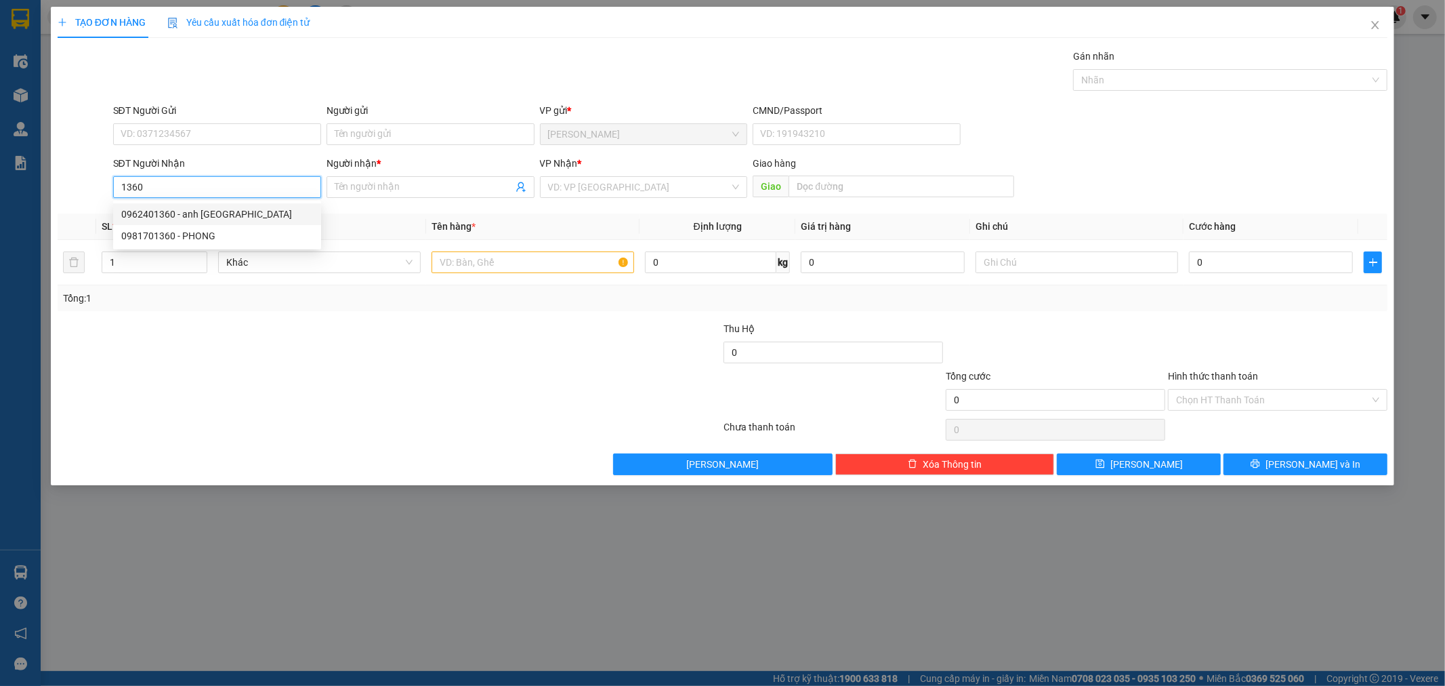
click at [205, 215] on div "0962401360 - anh [GEOGRAPHIC_DATA]" at bounding box center [217, 214] width 192 height 15
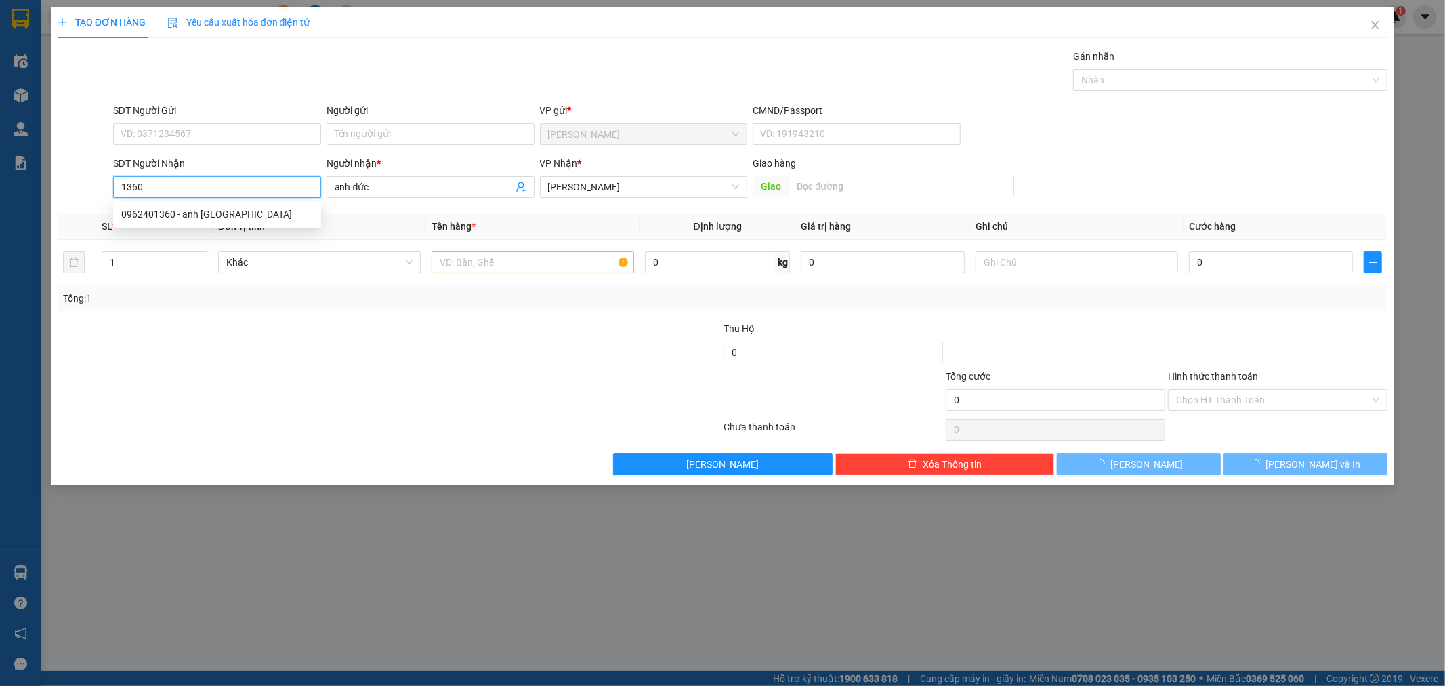
type input "0962401360"
type input "anh đức"
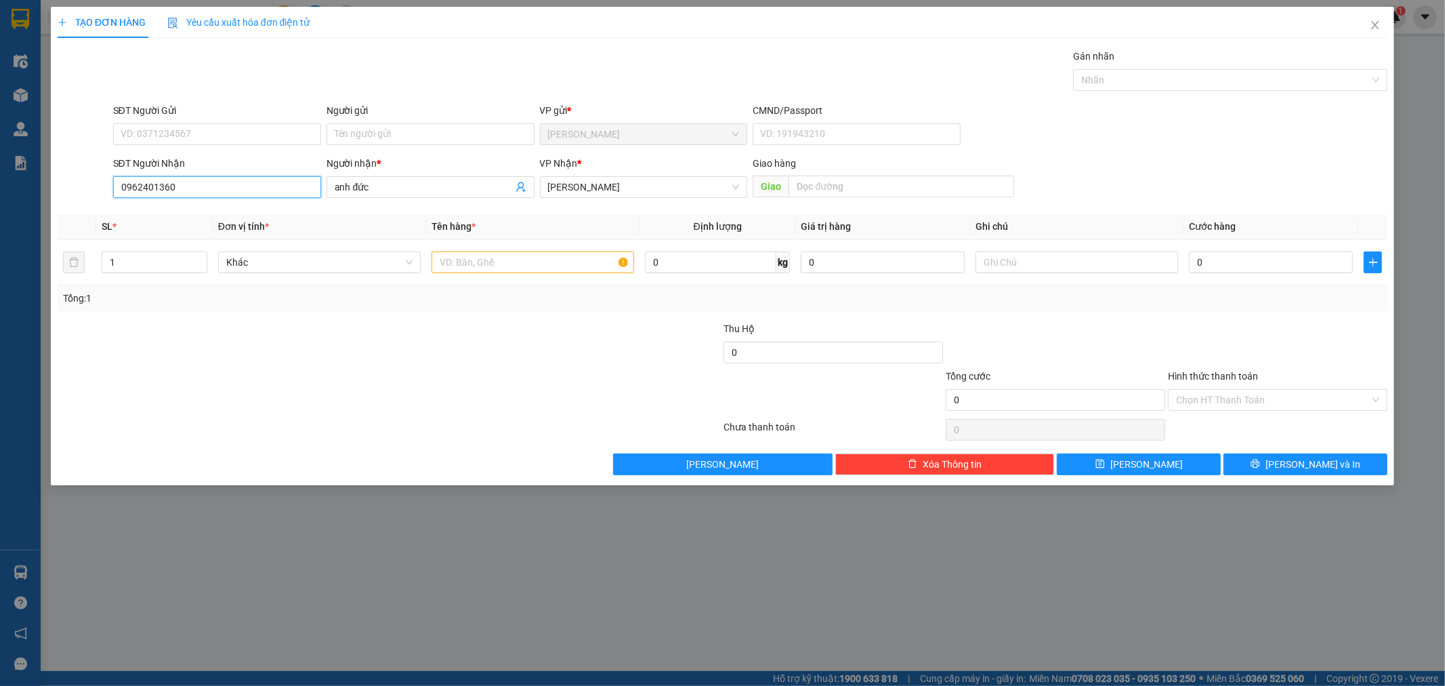
click at [194, 179] on input "0962401360" at bounding box center [217, 187] width 208 height 22
drag, startPoint x: 192, startPoint y: 181, endPoint x: 104, endPoint y: 192, distance: 88.7
click at [104, 192] on div "SĐT Người Nhận 0962401360 Người nhận * anh đức VP Nhận * [PERSON_NAME] hàng Giao" at bounding box center [722, 179] width 1333 height 47
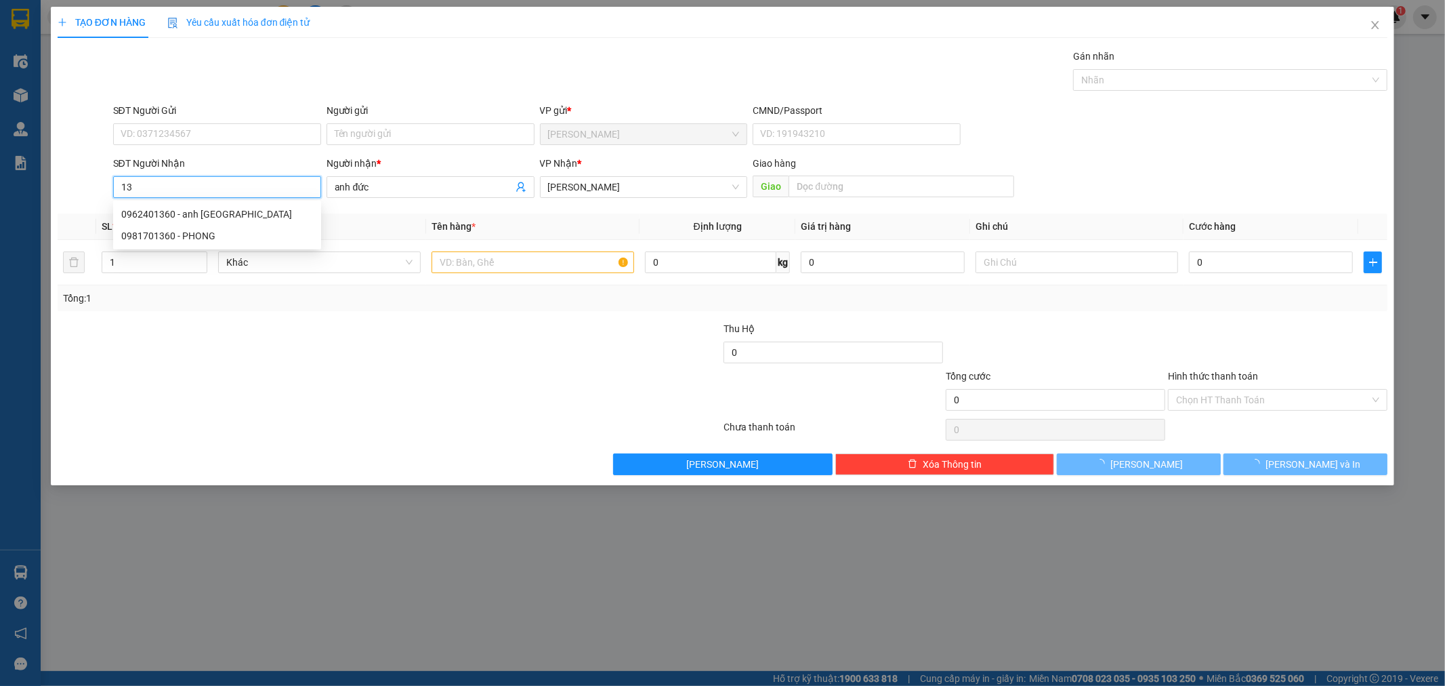
type input "1"
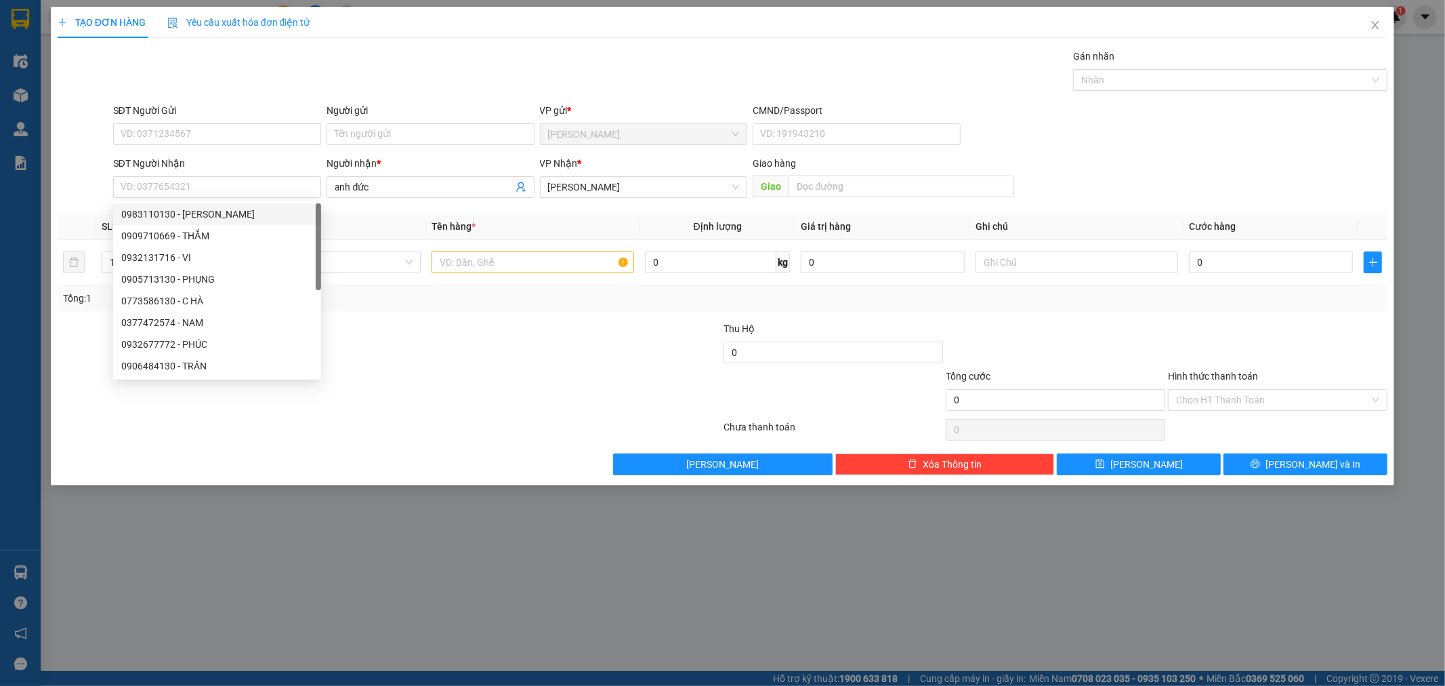
click at [388, 117] on div "Người gửi" at bounding box center [431, 110] width 208 height 15
click at [388, 123] on input "Người gửi" at bounding box center [431, 134] width 208 height 22
click at [380, 131] on input "Người gửi" at bounding box center [431, 134] width 208 height 22
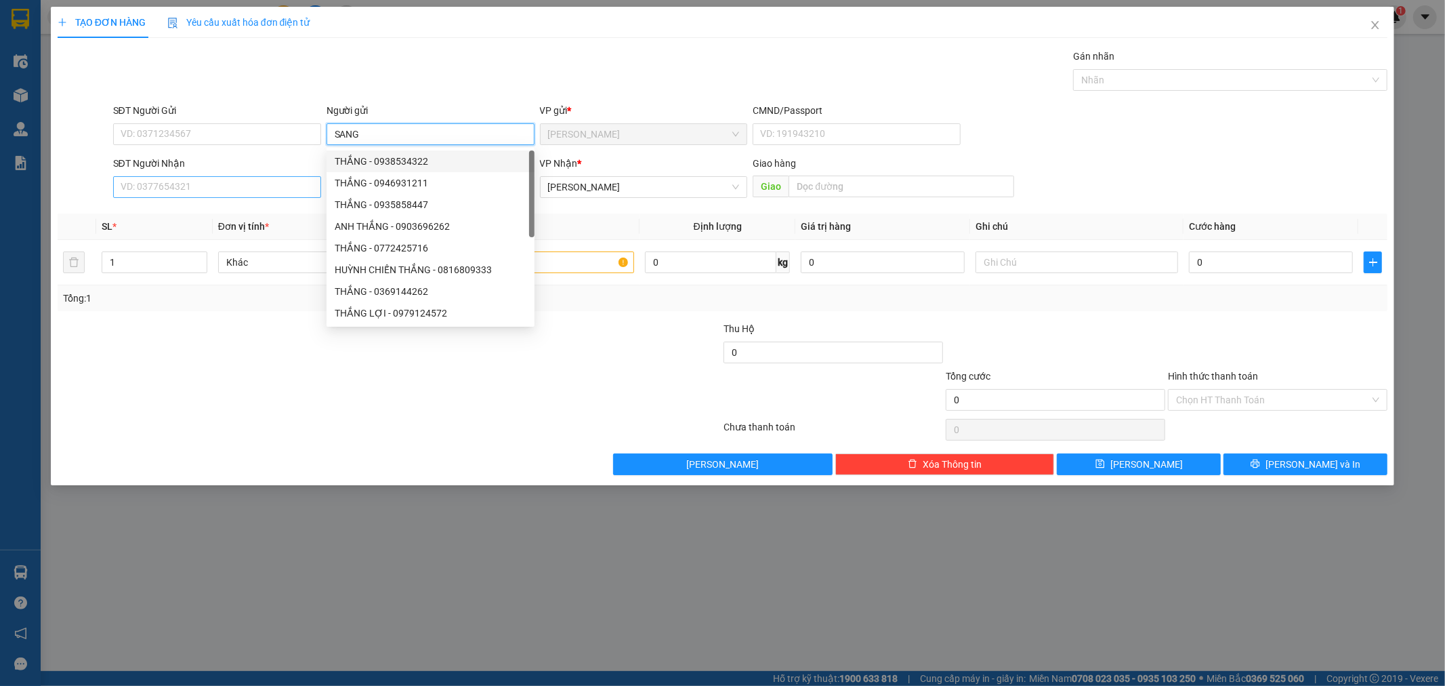
type input "SANG"
click at [192, 182] on input "SĐT Người Nhận" at bounding box center [217, 187] width 208 height 22
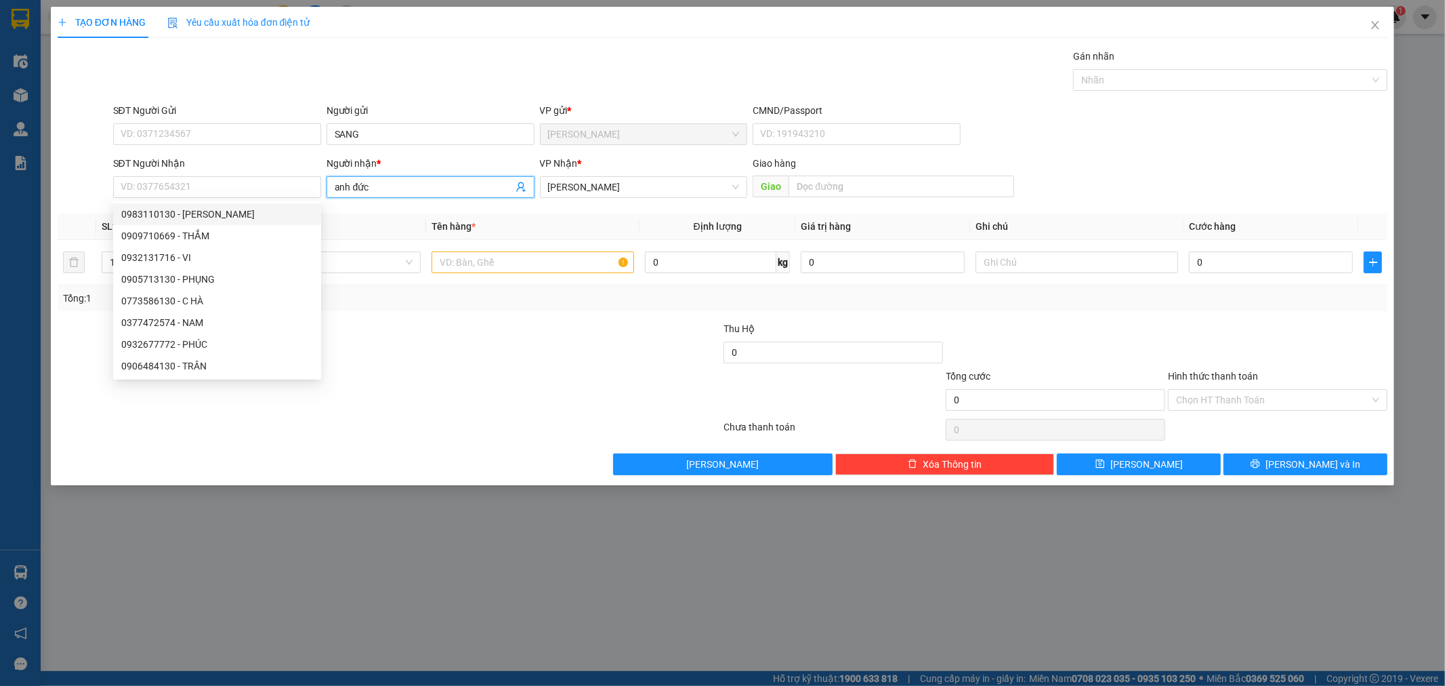
drag, startPoint x: 392, startPoint y: 190, endPoint x: 283, endPoint y: 224, distance: 113.6
click at [287, 220] on div "Transit Pickup Surcharge Ids Transit Deliver Surcharge Ids Transit Deliver Surc…" at bounding box center [723, 262] width 1331 height 426
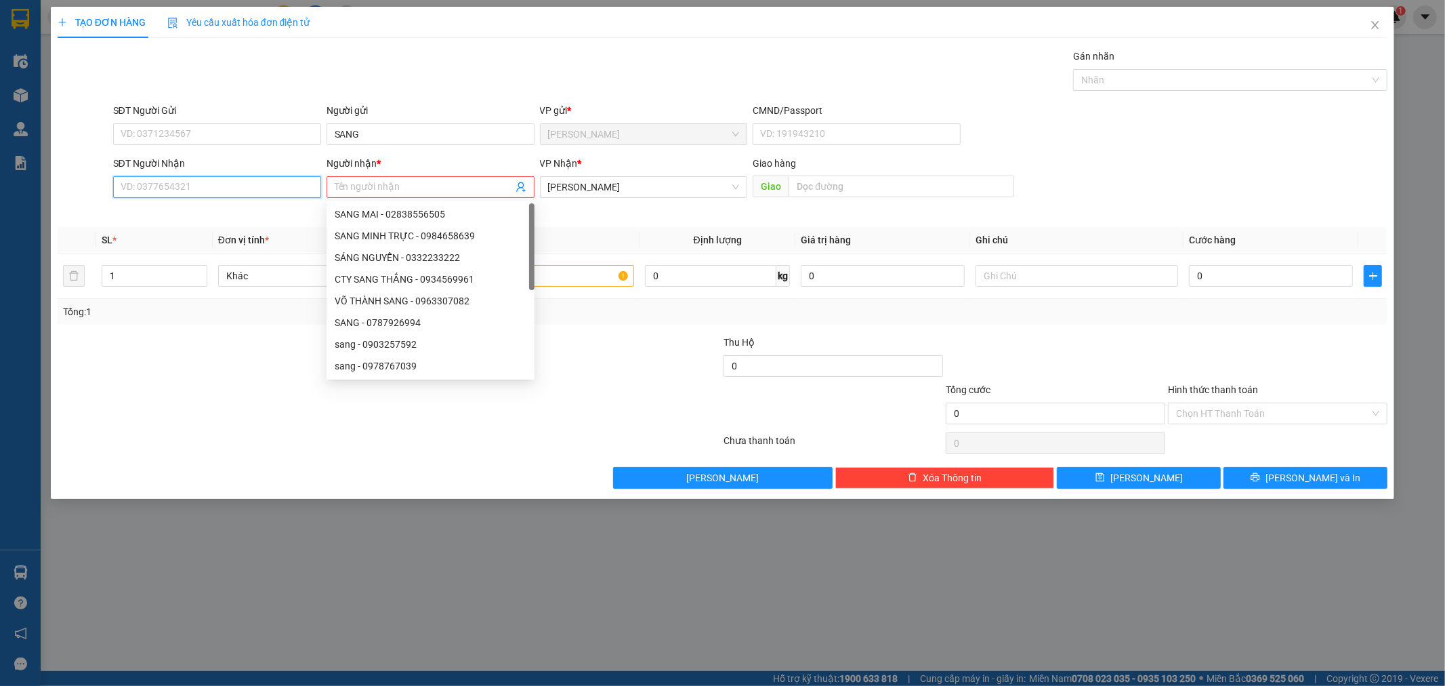
click at [154, 197] on input "SĐT Người Nhận" at bounding box center [217, 187] width 208 height 22
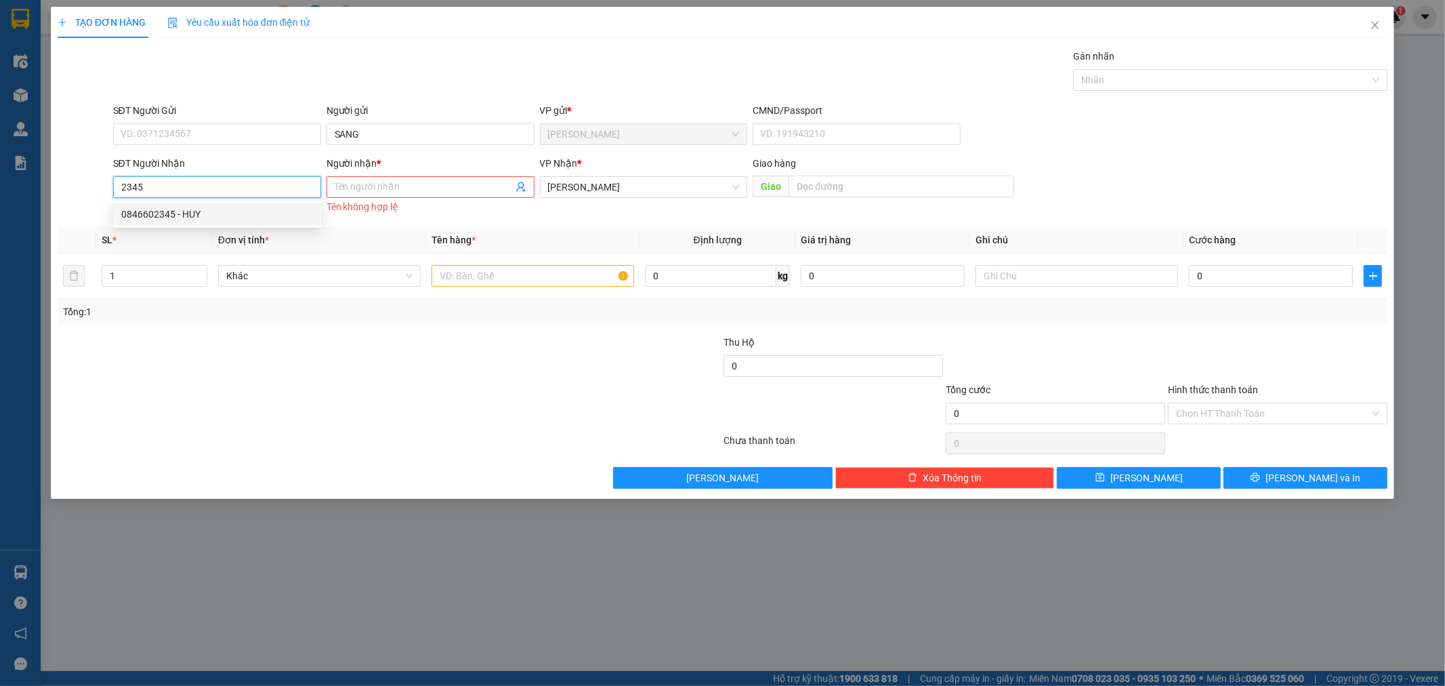
click at [205, 217] on div "0846602345 - HUY" at bounding box center [217, 214] width 192 height 15
type input "0846602345"
type input "HUY"
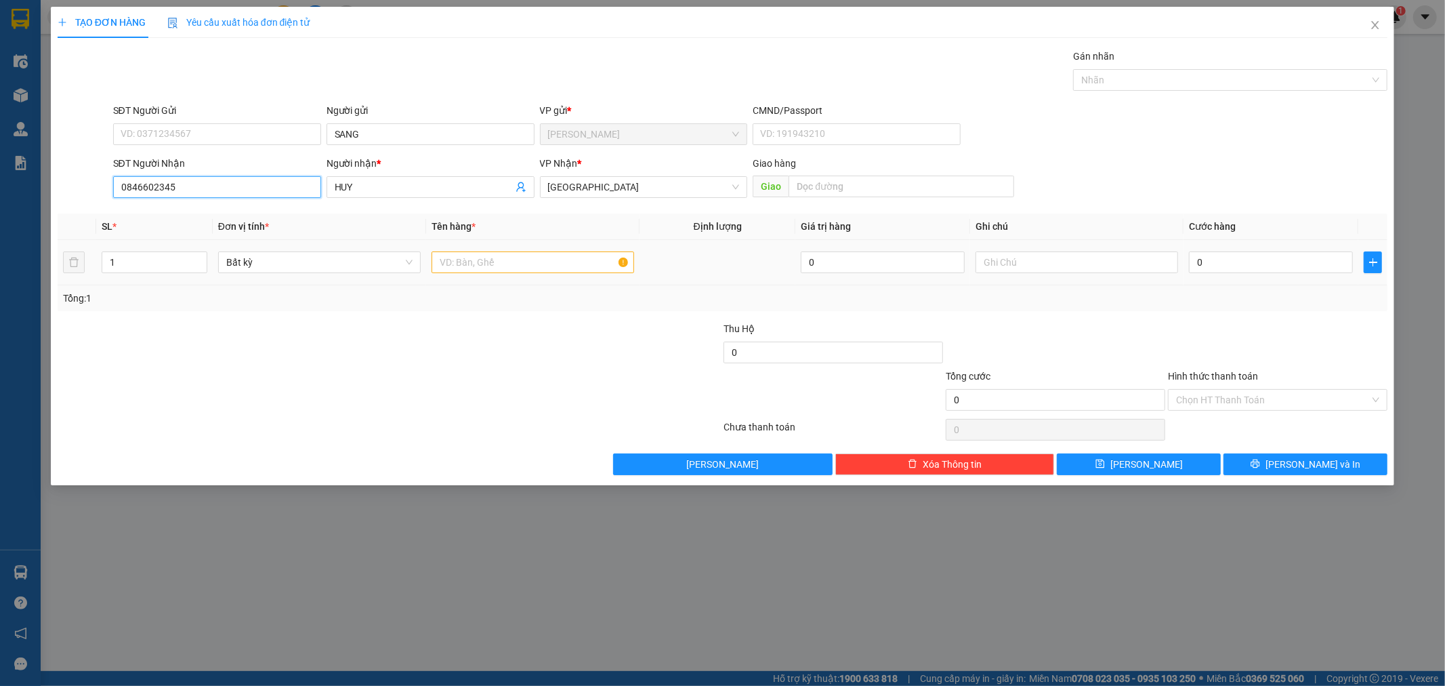
type input "0846602345"
click at [452, 280] on td at bounding box center [532, 262] width 213 height 45
click at [453, 266] on input "text" at bounding box center [533, 262] width 203 height 22
type input "[GEOGRAPHIC_DATA]"
drag, startPoint x: 1243, startPoint y: 266, endPoint x: 1234, endPoint y: 267, distance: 9.6
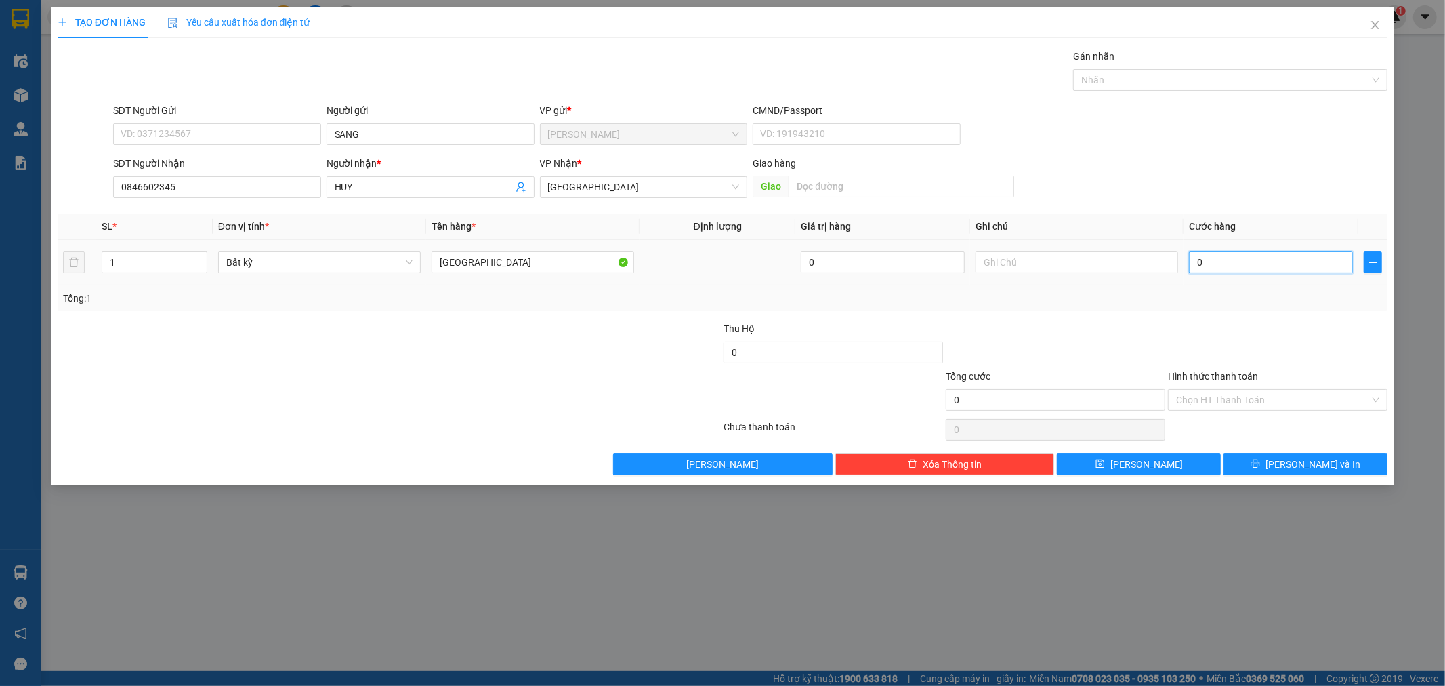
click at [1243, 266] on input "0" at bounding box center [1271, 262] width 164 height 22
type input "6"
type input "60"
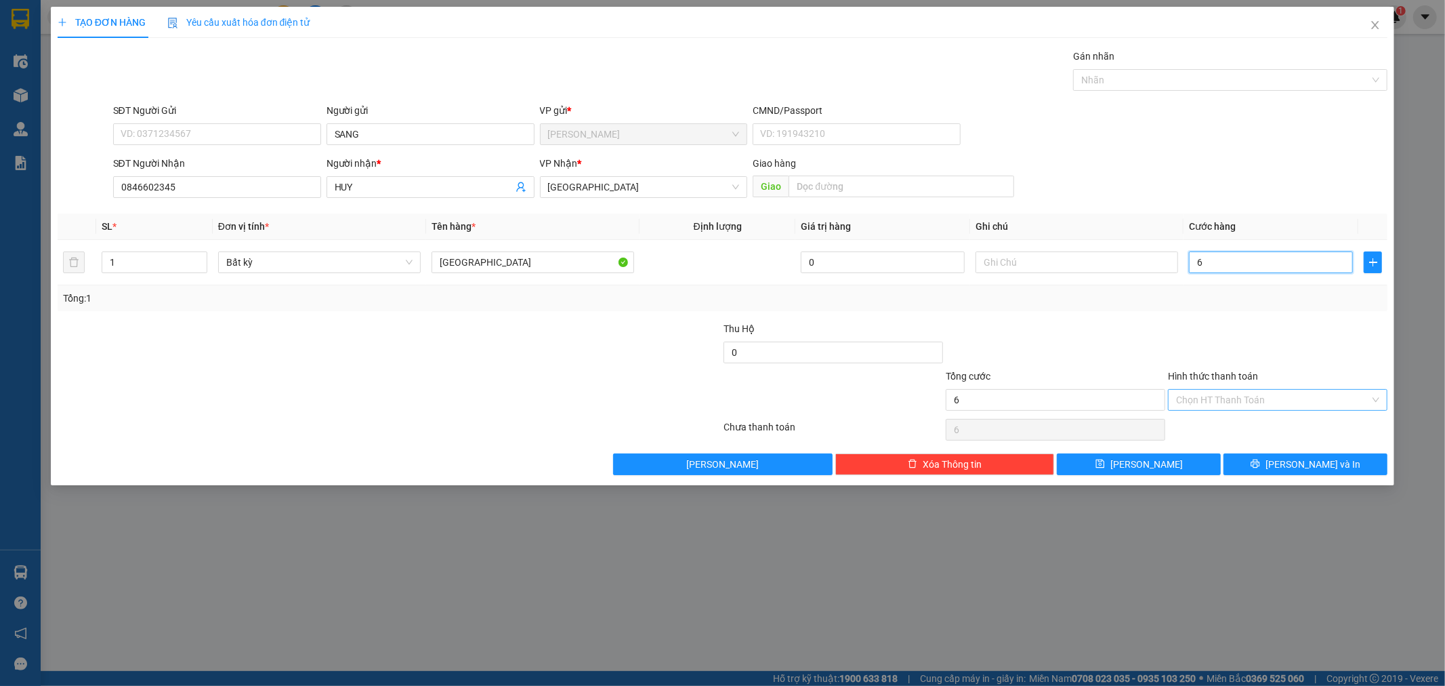
type input "60"
type input "602"
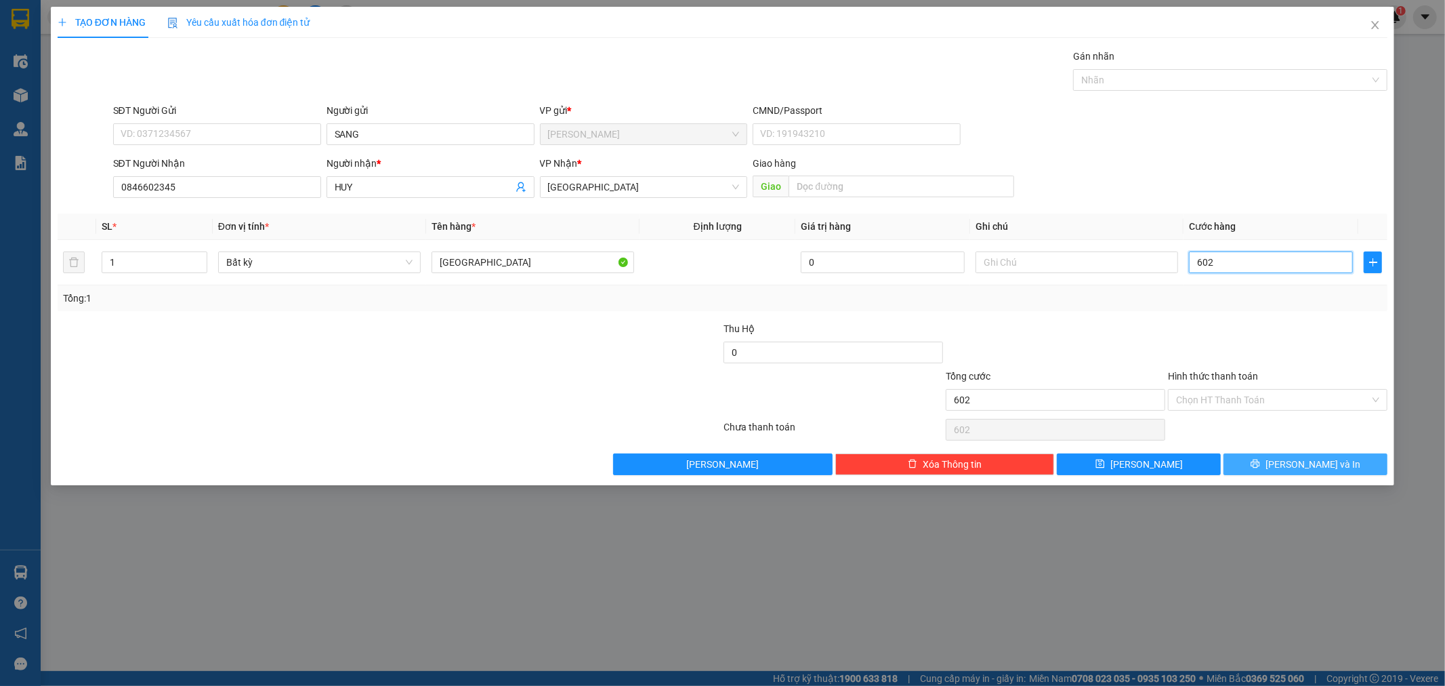
type input "60"
type input "60.000"
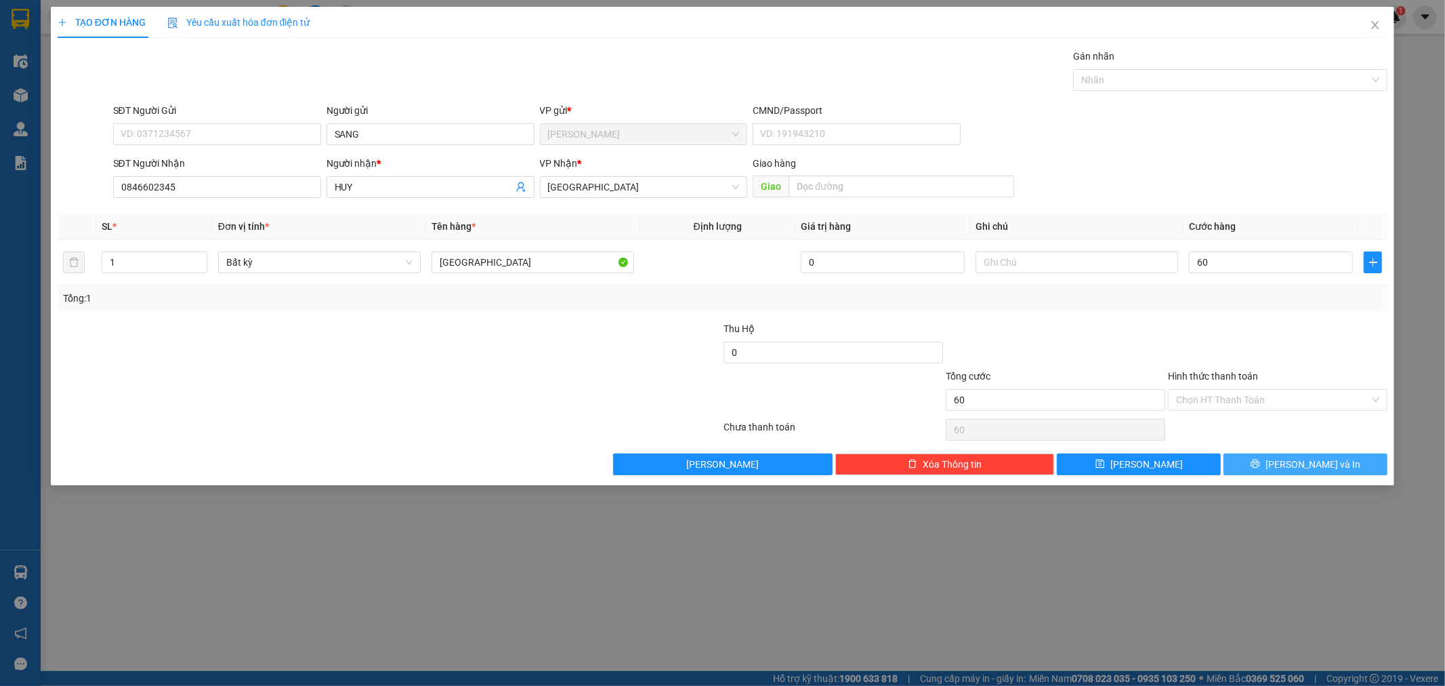
type input "60.000"
drag, startPoint x: 1284, startPoint y: 473, endPoint x: 1271, endPoint y: 470, distance: 13.3
click at [1282, 472] on button "[PERSON_NAME] và In" at bounding box center [1306, 464] width 164 height 22
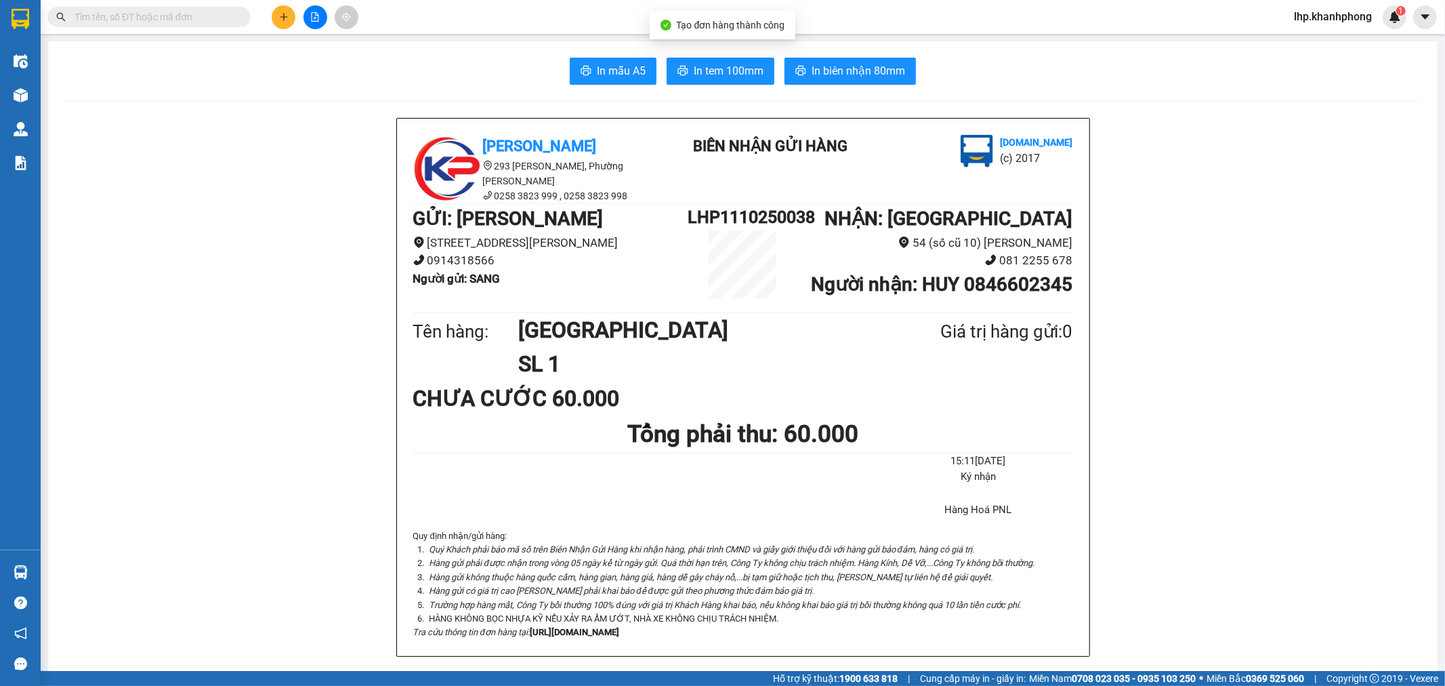
click at [610, 68] on span "In mẫu A5" at bounding box center [621, 70] width 49 height 17
click at [182, 14] on input "text" at bounding box center [155, 16] width 160 height 15
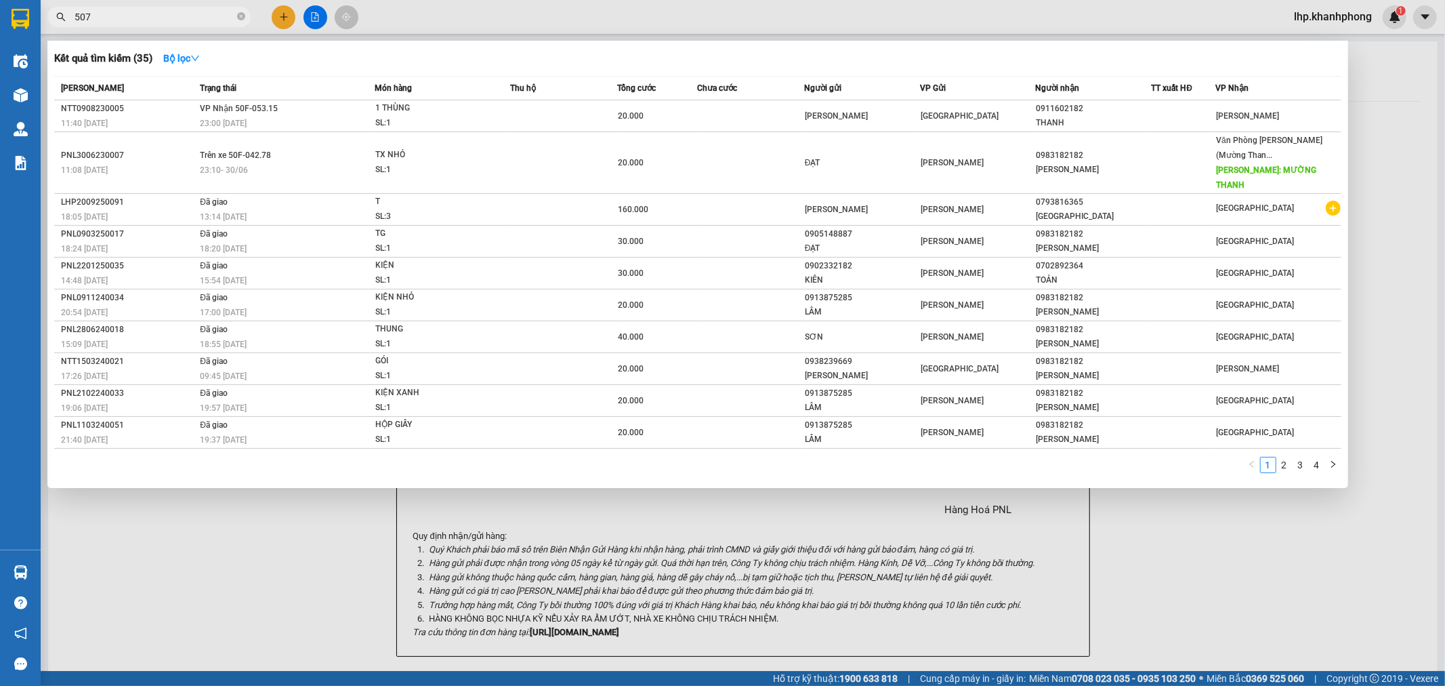
type input "5078"
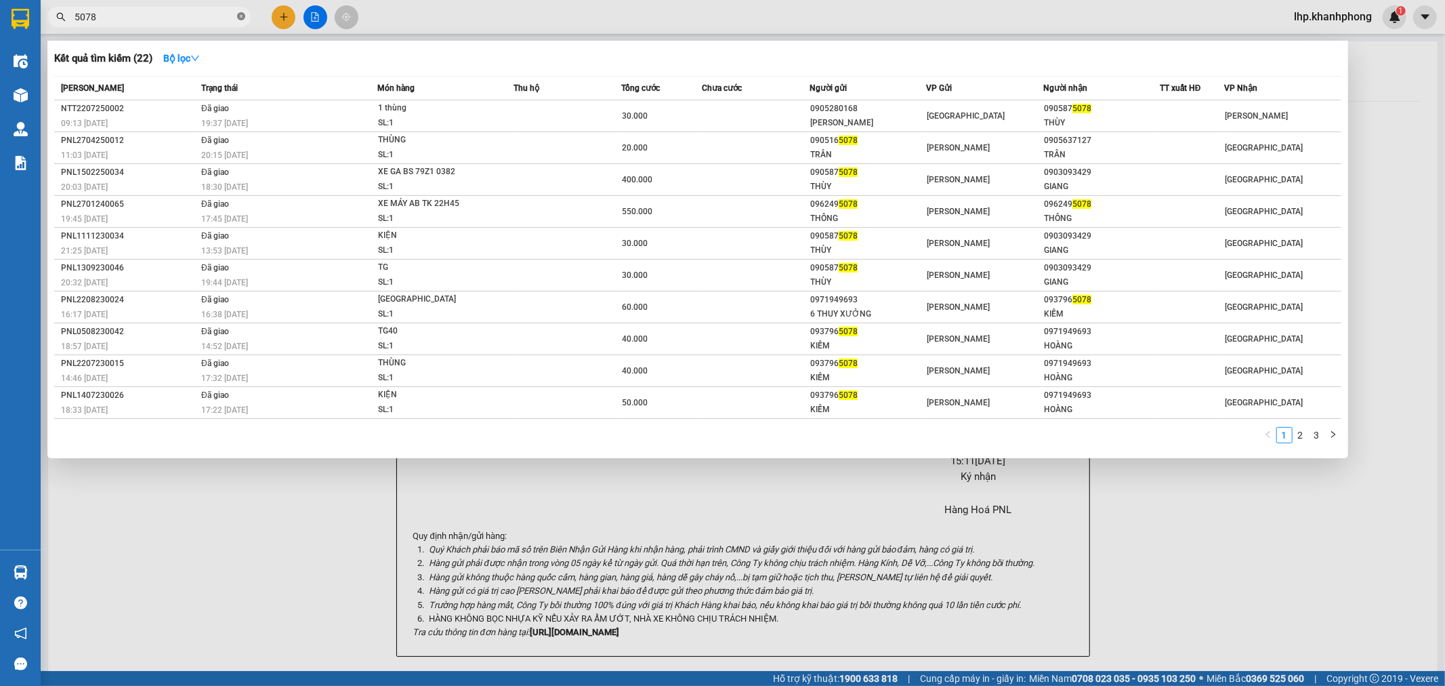
click at [238, 17] on icon "close-circle" at bounding box center [241, 16] width 8 height 8
